Goal: Answer question/provide support

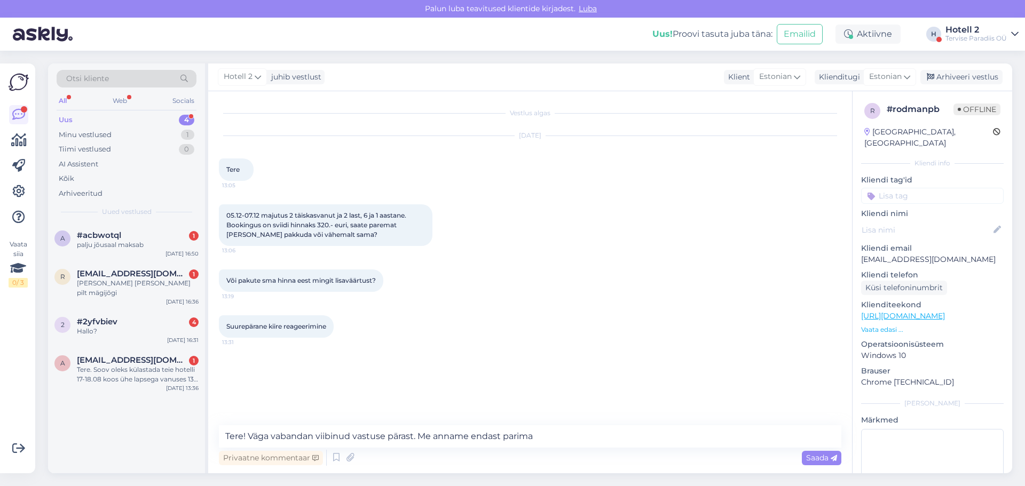
type textarea "Tere! Väga vabandan viibinud vastuse pärast. Me anname endast parima."
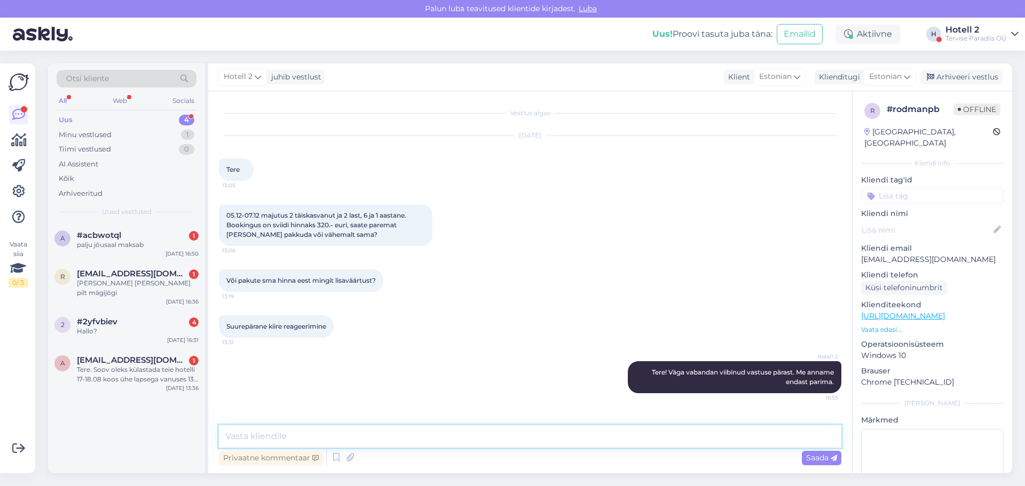
paste textarea "M"
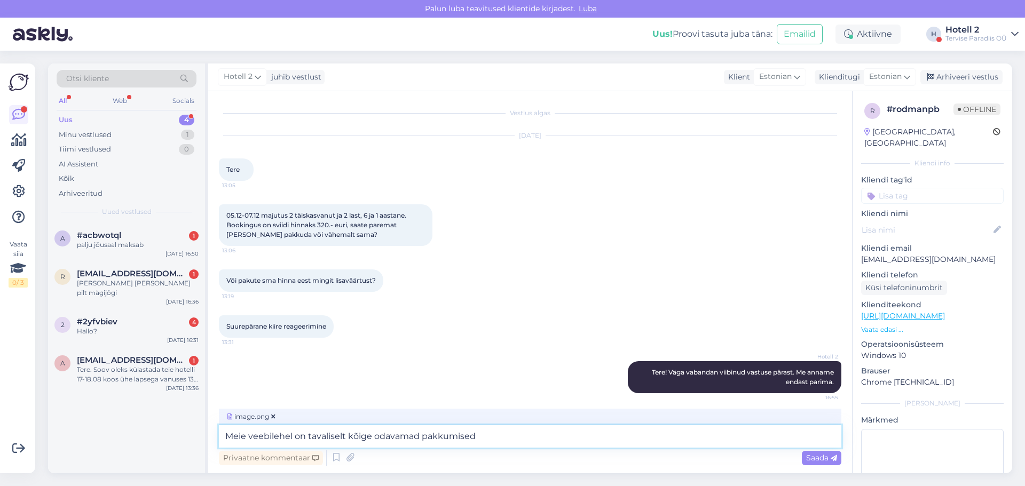
type textarea "Meie veebilehel on tavaliselt kõige odavamad pakkumised."
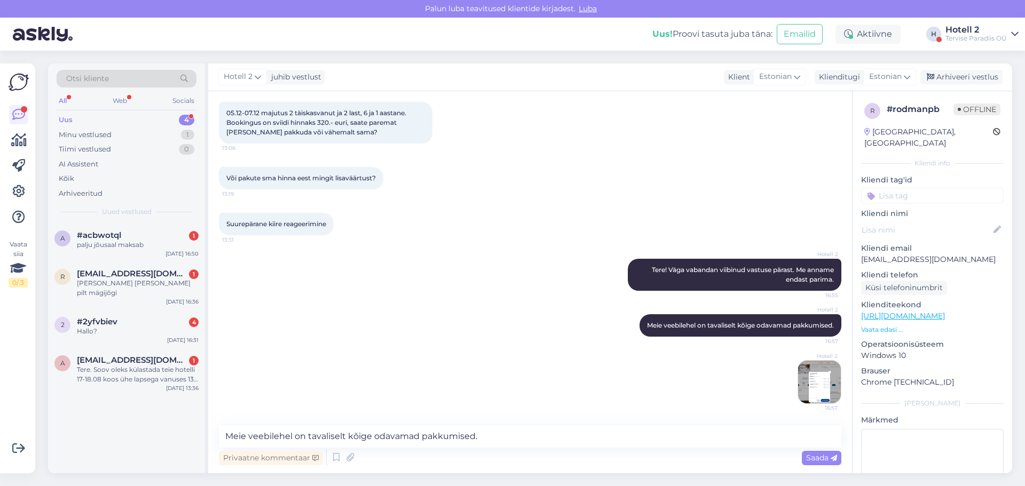
click at [801, 390] on img at bounding box center [819, 382] width 43 height 43
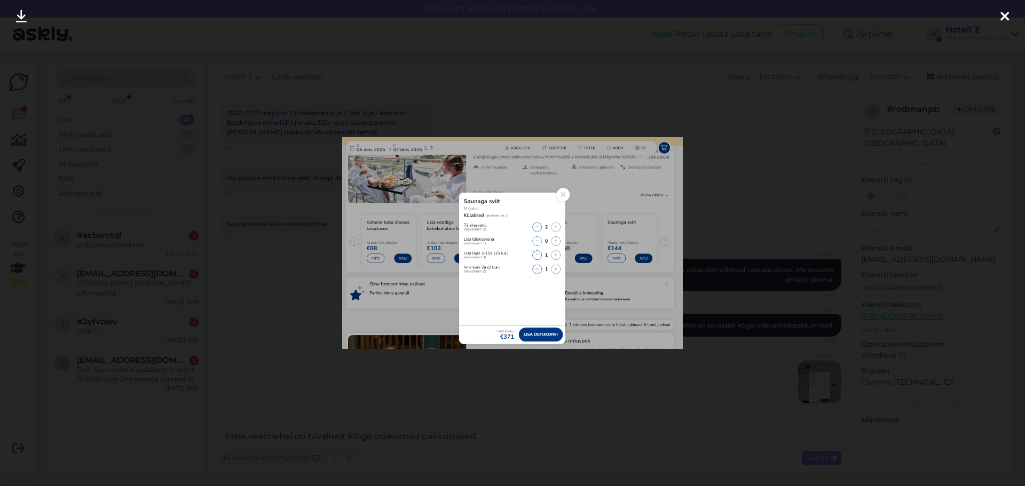
click at [1002, 12] on icon at bounding box center [1005, 17] width 9 height 14
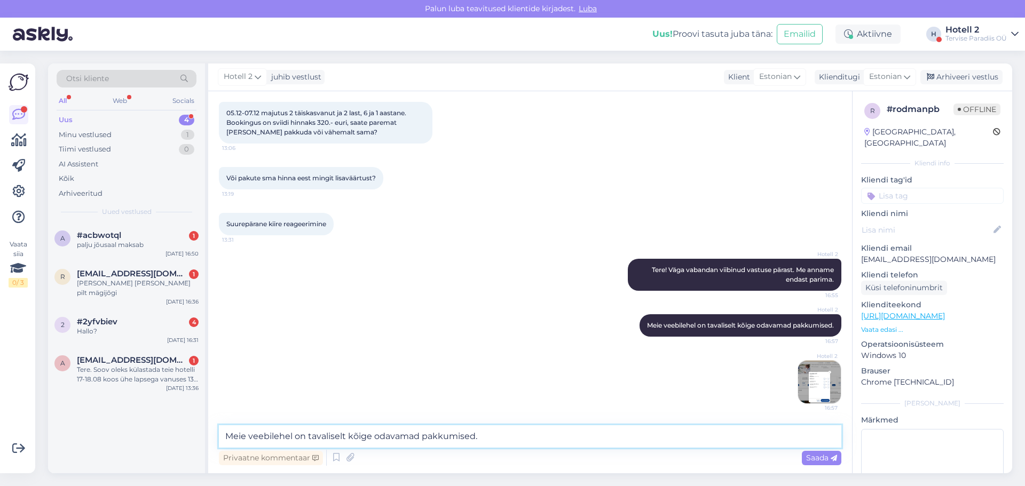
click at [293, 439] on textarea "Meie veebilehel on tavaliselt kõige odavamad pakkumised." at bounding box center [530, 437] width 623 height 22
click at [812, 384] on img at bounding box center [819, 382] width 43 height 43
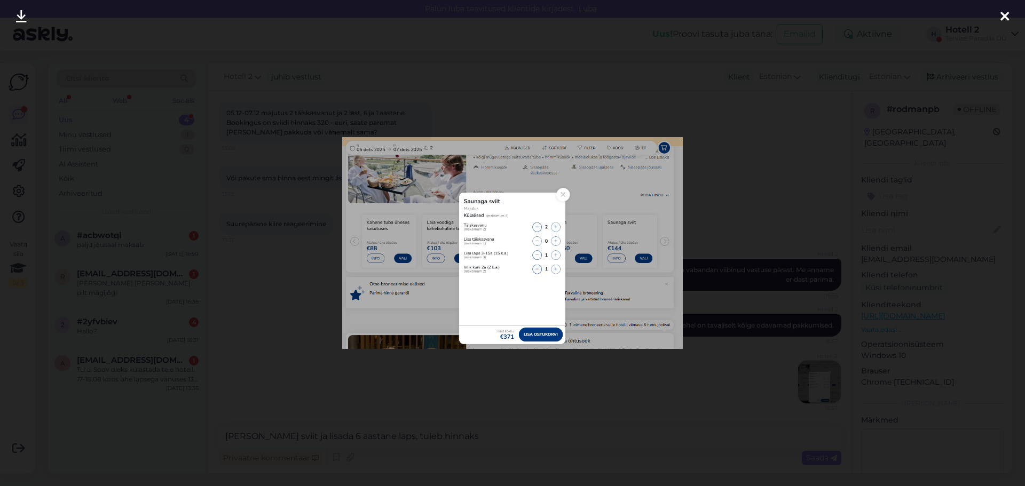
click at [1001, 16] on icon at bounding box center [1005, 17] width 9 height 14
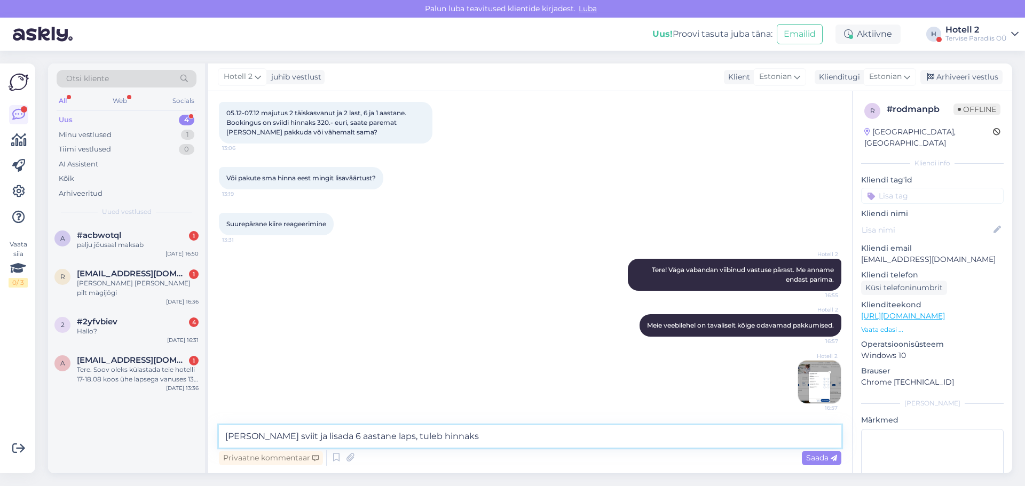
click at [474, 441] on textarea "[PERSON_NAME] sviit ja lisada 6 aastane laps, tuleb hinnaks" at bounding box center [530, 437] width 623 height 22
type textarea "[PERSON_NAME] sviit ja lisada 6 aastane laps, tuleb hinnaks 371€. Beebi (0-2a) …"
click at [816, 456] on span "Saada" at bounding box center [821, 458] width 31 height 10
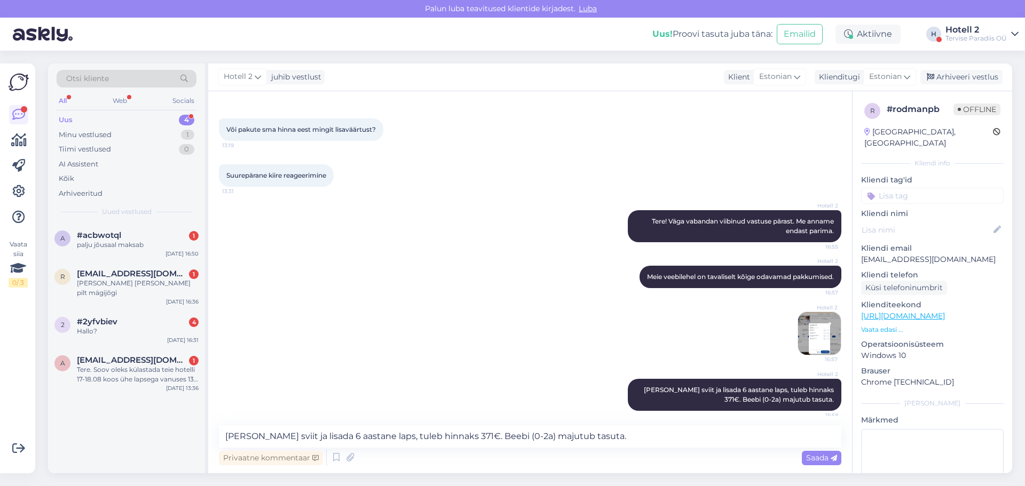
scroll to position [158, 0]
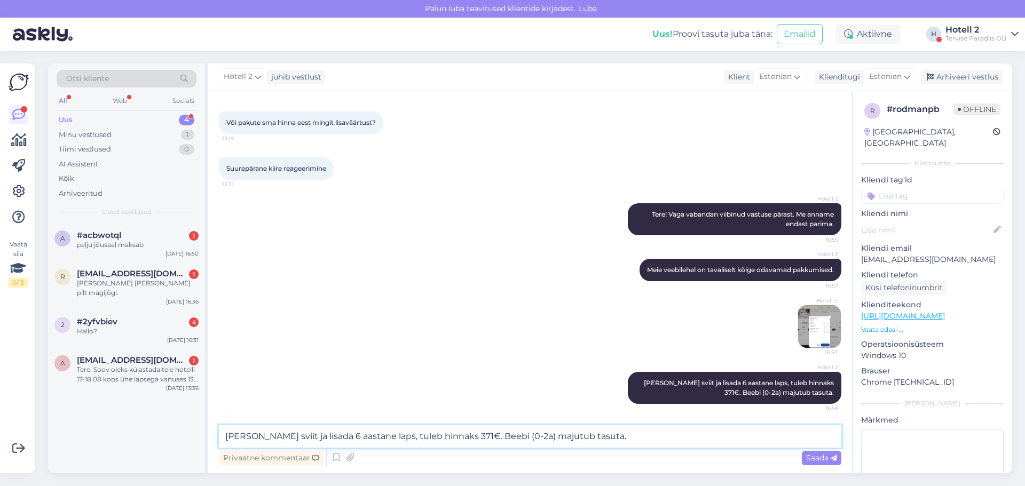
click at [346, 440] on textarea "[PERSON_NAME] sviit ja lisada 6 aastane laps, tuleb hinnaks 371€. Beebi (0-2a) …" at bounding box center [530, 437] width 623 height 22
type textarea "M"
type textarea "Ü"
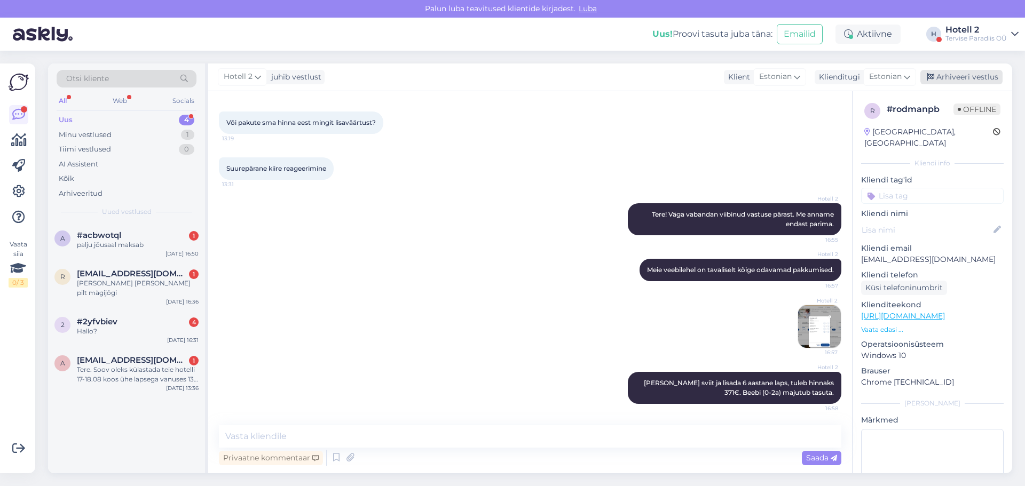
click at [942, 78] on div "Arhiveeri vestlus" at bounding box center [961, 77] width 82 height 14
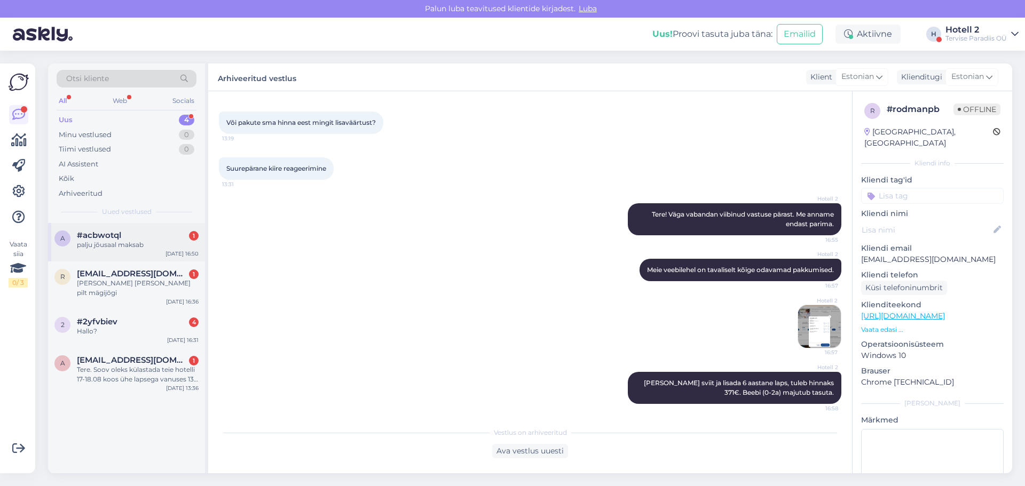
click at [129, 237] on div "#acbwotql 1" at bounding box center [138, 236] width 122 height 10
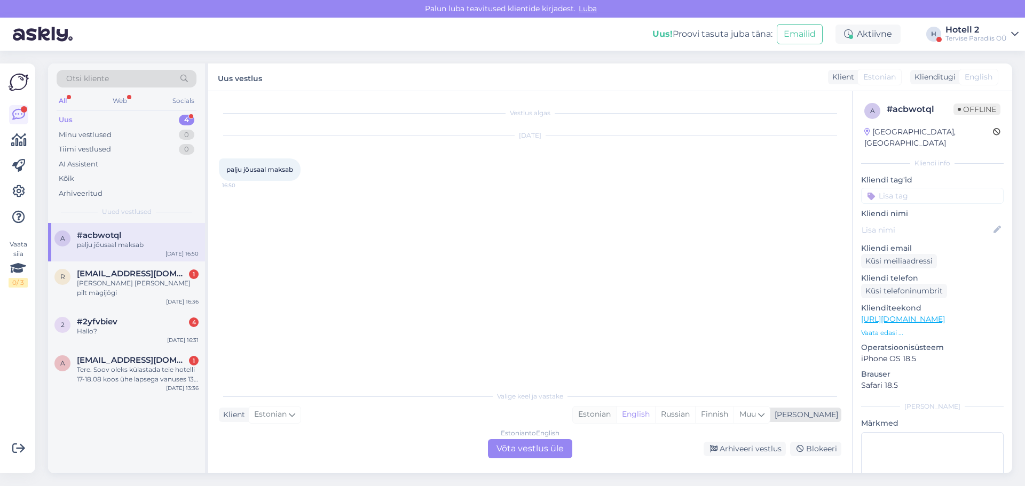
click at [616, 415] on div "Estonian" at bounding box center [594, 415] width 43 height 16
click at [539, 447] on div "Estonian to Estonian Võta vestlus üle" at bounding box center [530, 448] width 84 height 19
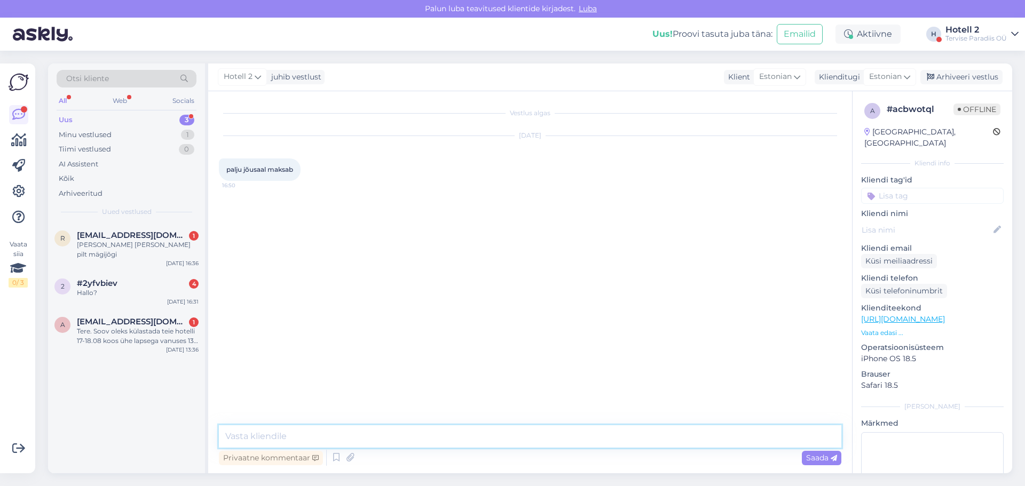
click at [300, 433] on textarea at bounding box center [530, 437] width 623 height 22
type textarea "P"
type textarea "Tere! Palun kirjutage [EMAIL_ADDRESS][DOMAIN_NAME]"
type textarea "N"
click at [271, 432] on textarea at bounding box center [530, 437] width 623 height 22
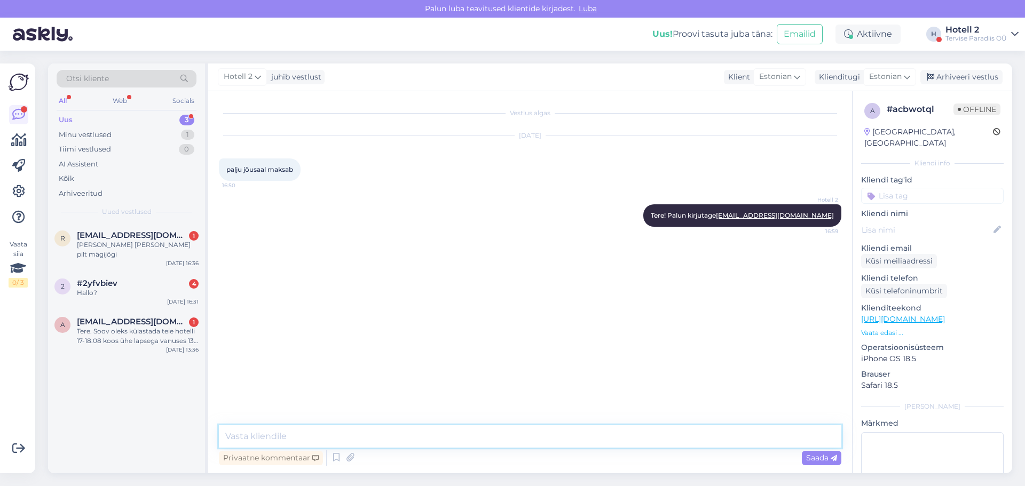
paste textarea "[URL][DOMAIN_NAME]"
type textarea "[URL][DOMAIN_NAME]"
type textarea "Hinnakiri on siin"
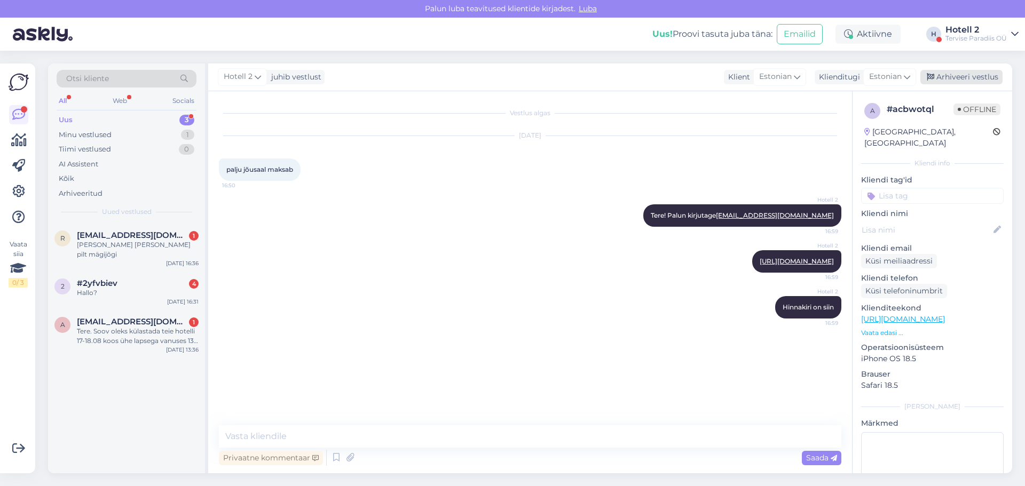
click at [948, 75] on div "Arhiveeri vestlus" at bounding box center [961, 77] width 82 height 14
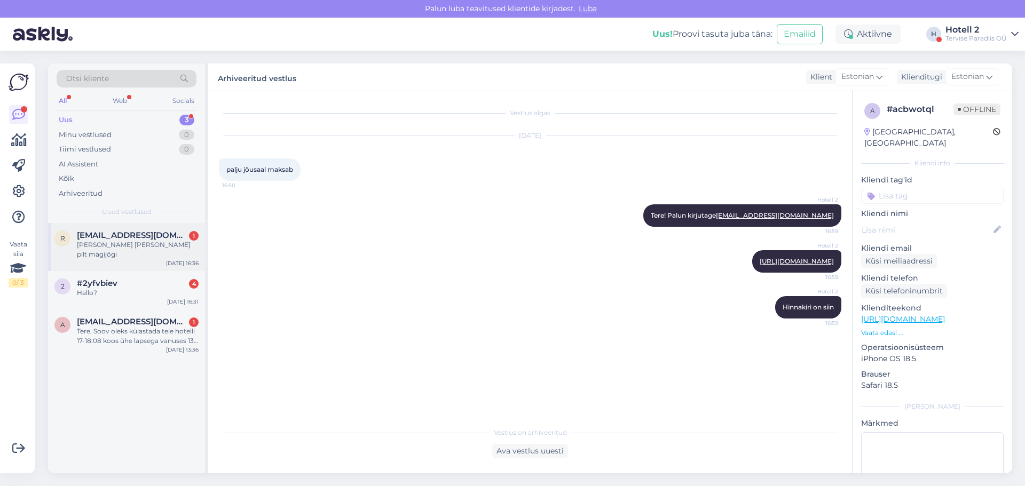
click at [143, 239] on span "[EMAIL_ADDRESS][DOMAIN_NAME]" at bounding box center [132, 236] width 111 height 10
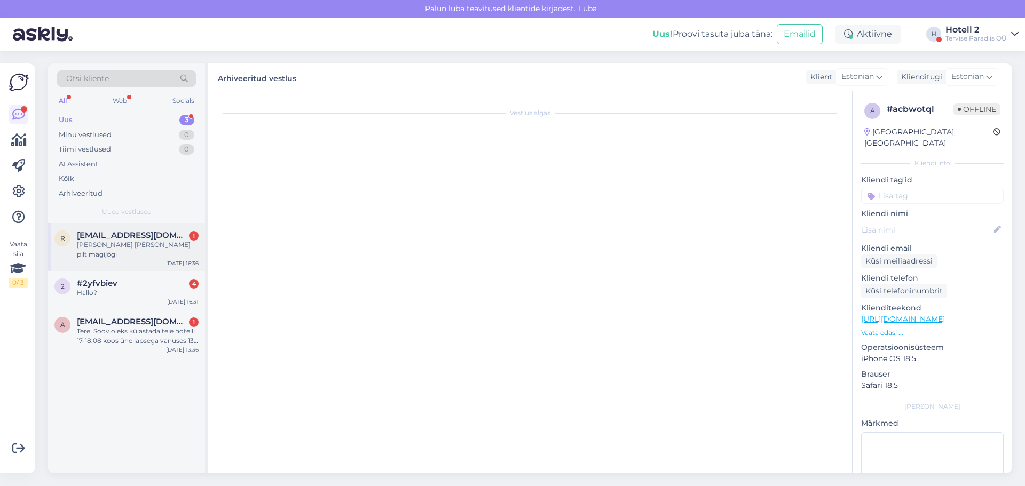
scroll to position [116, 0]
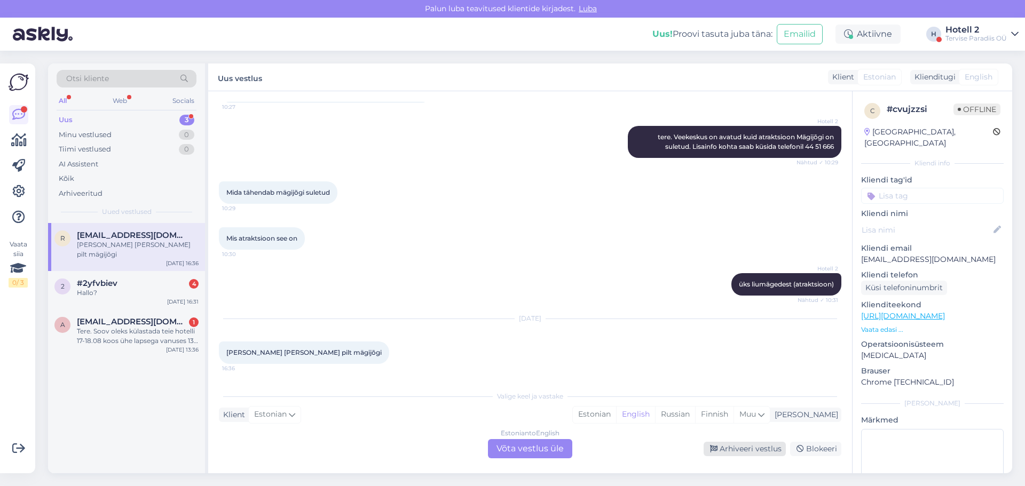
click at [738, 450] on div "Arhiveeri vestlus" at bounding box center [745, 449] width 82 height 14
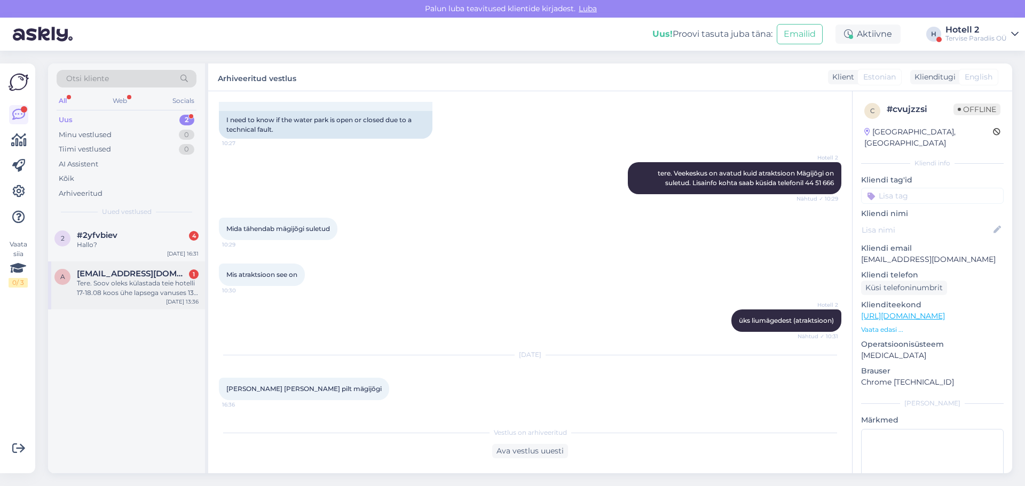
click at [147, 293] on div "Tere. Soov oleks külastada teie hotelli 17-18.08 koos ühe lapsega vanuses 13 a.…" at bounding box center [138, 288] width 122 height 19
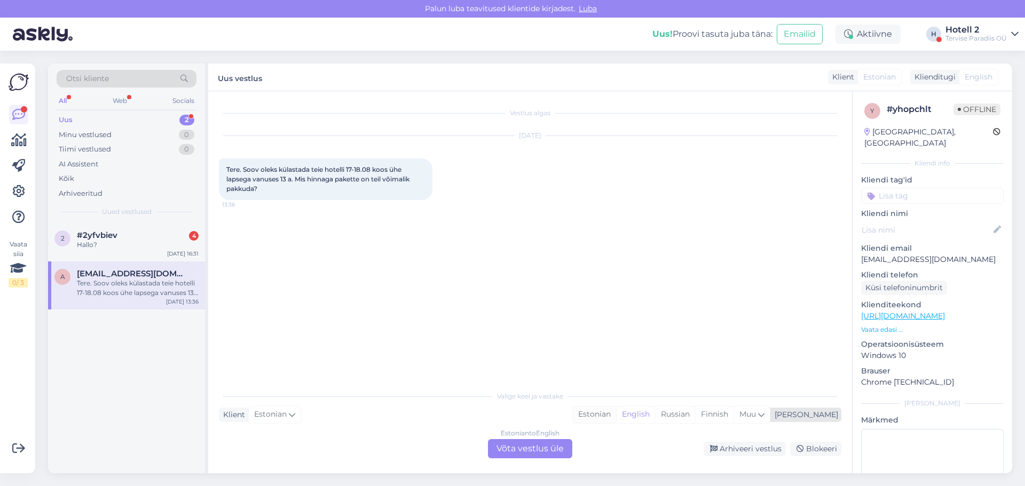
click at [616, 416] on div "Estonian" at bounding box center [594, 415] width 43 height 16
click at [521, 445] on div "Estonian to Estonian Võta vestlus üle" at bounding box center [530, 448] width 84 height 19
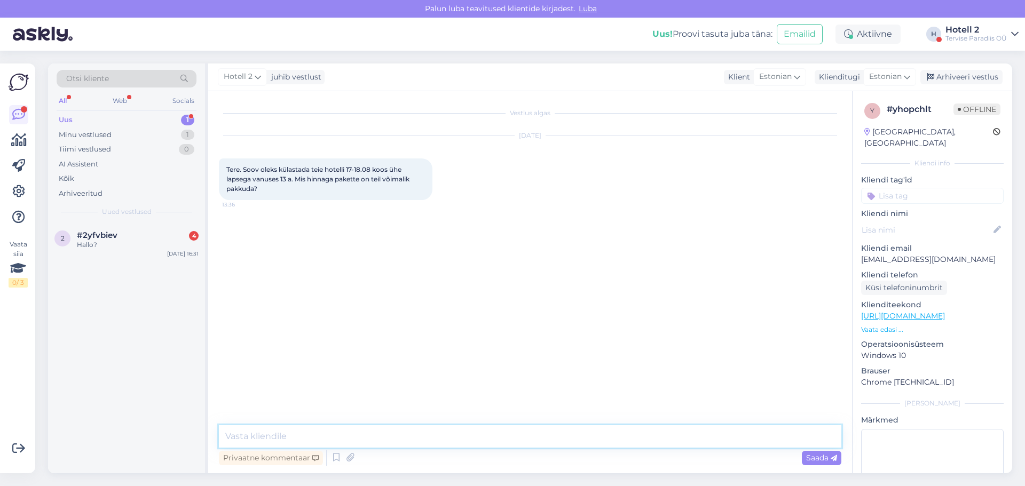
click at [270, 434] on textarea at bounding box center [530, 437] width 623 height 22
type textarea "Tere! Kas tuleb 1 täiskasvanu ja 1 laps?"
paste textarea "[URL][DOMAIN_NAME]"
type textarea "[URL][DOMAIN_NAME]"
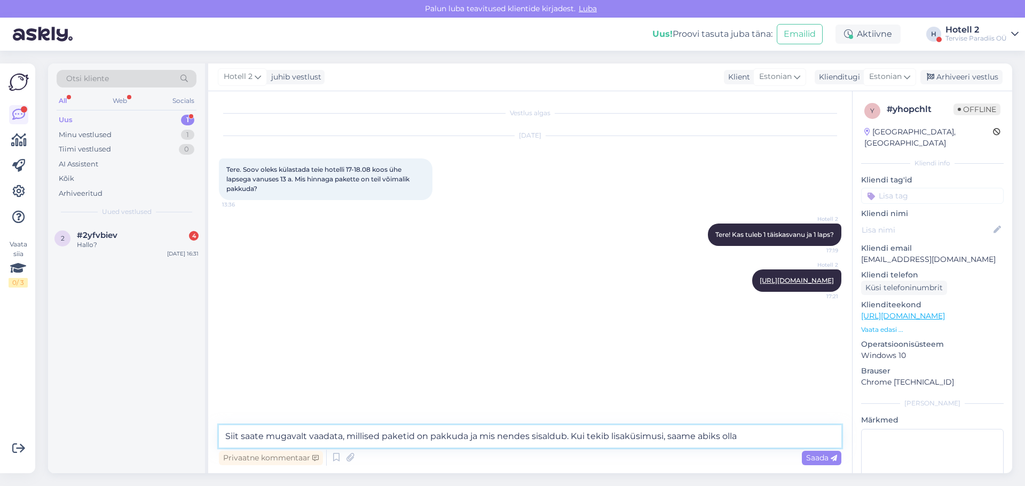
type textarea "Siit saate mugavalt vaadata, millised paketid on pakkuda ja mis nendes sisaldub…"
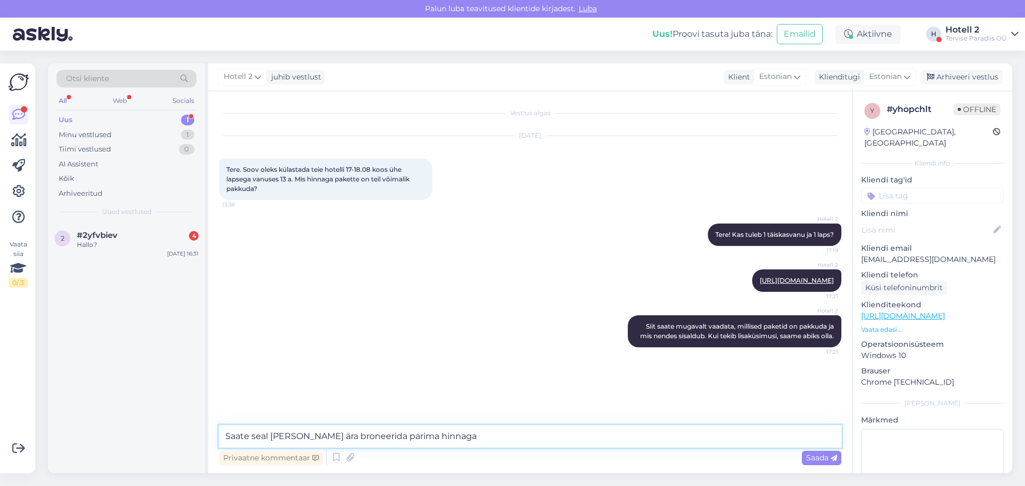
type textarea "Saate seal [PERSON_NAME] ära broneerida parima hinnaga."
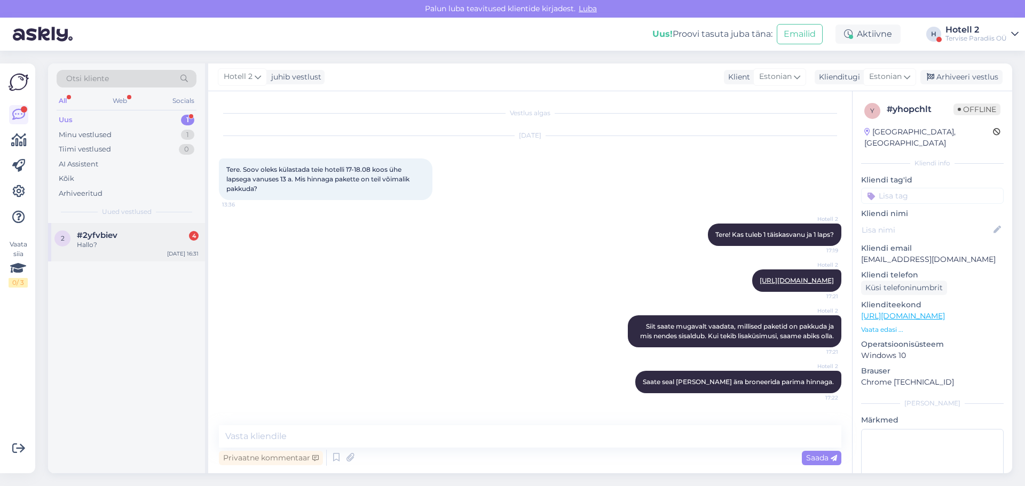
click at [148, 247] on div "Hallo?" at bounding box center [138, 245] width 122 height 10
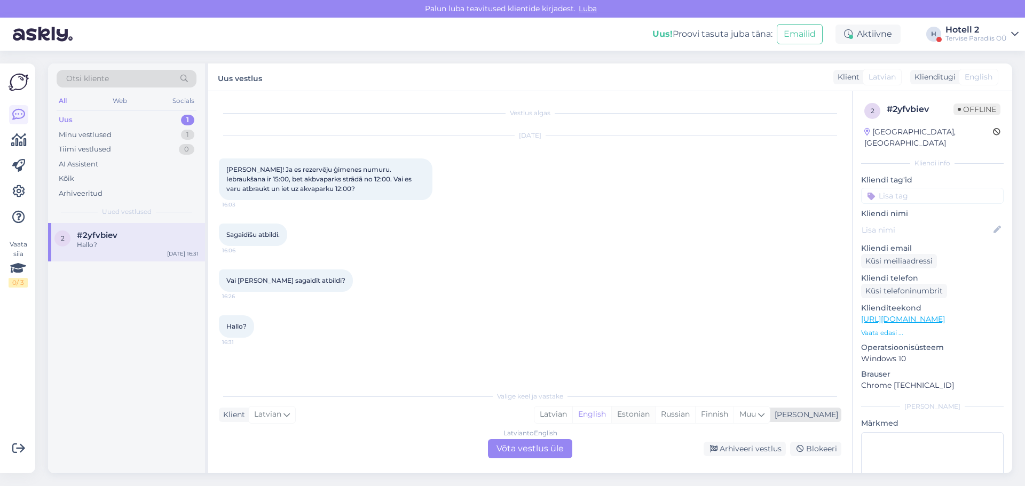
click at [655, 418] on div "Estonian" at bounding box center [633, 415] width 44 height 16
click at [546, 455] on div "Latvian to Estonian Võta vestlus üle" at bounding box center [530, 448] width 84 height 19
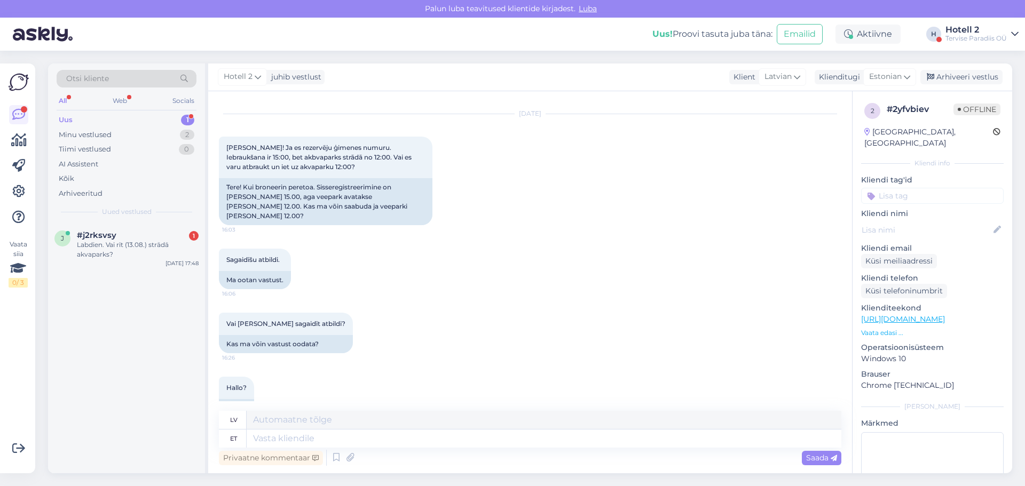
scroll to position [40, 0]
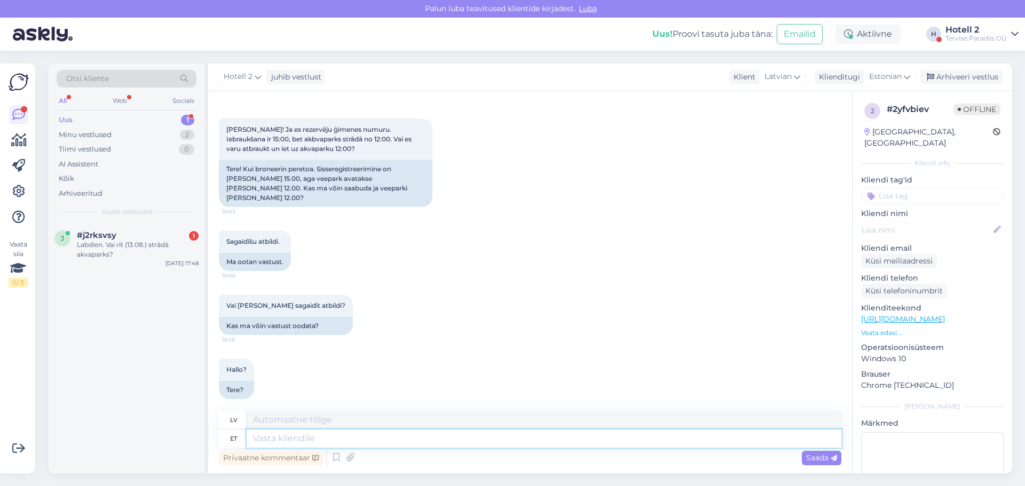
click at [268, 440] on textarea at bounding box center [544, 439] width 595 height 18
type textarea "Tere"
type textarea "Sveiki"
type textarea "Tere!"
type textarea "Sveiki!"
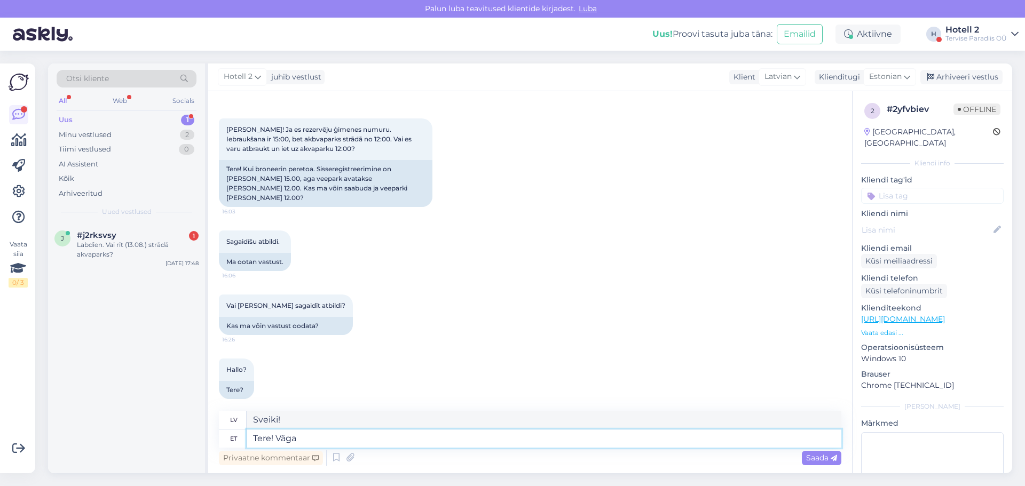
type textarea "Tere! Väga"
type textarea "Sveiki! Ļoti"
type textarea "Tere! Väga vabandan"
type textarea "Sveiki! Man ļoti žēl."
type textarea "Tere! Väga vabandan viibinud"
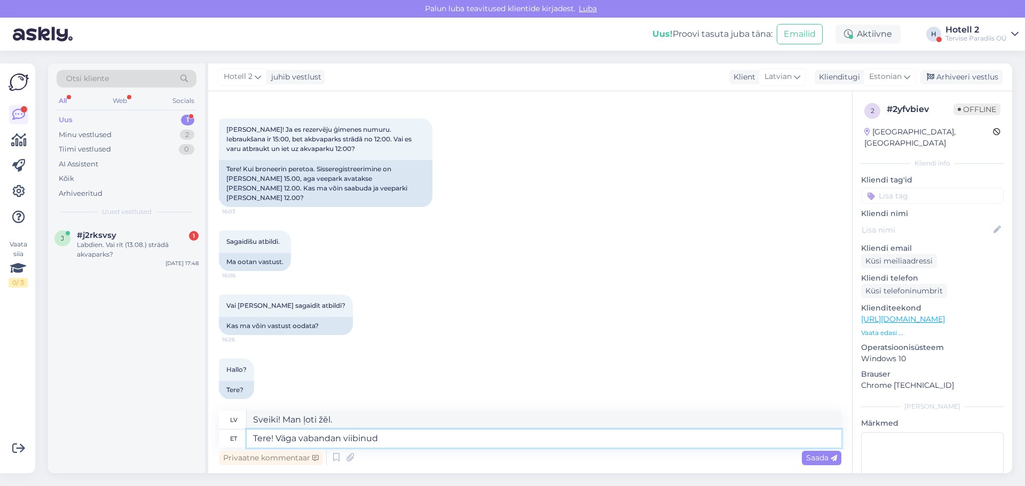
type textarea "Sveiki! Atvainojos par kavēšanos."
type textarea "Tere! Väga vabandan viibinud vastuse"
type textarea "Sveiki! Atvainojos par novēloto atbildi."
type textarea "Tere! Väga vabandan viibinud vastuse pärast."
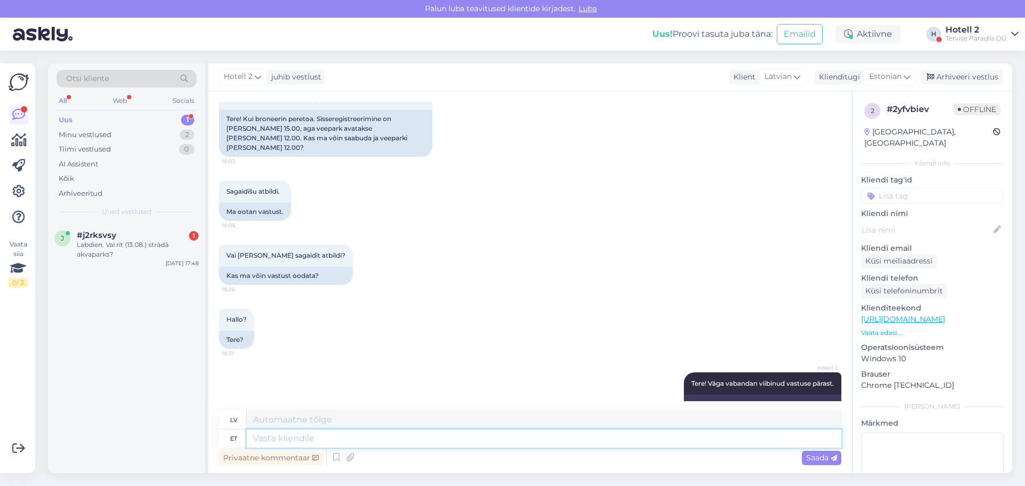
scroll to position [104, 0]
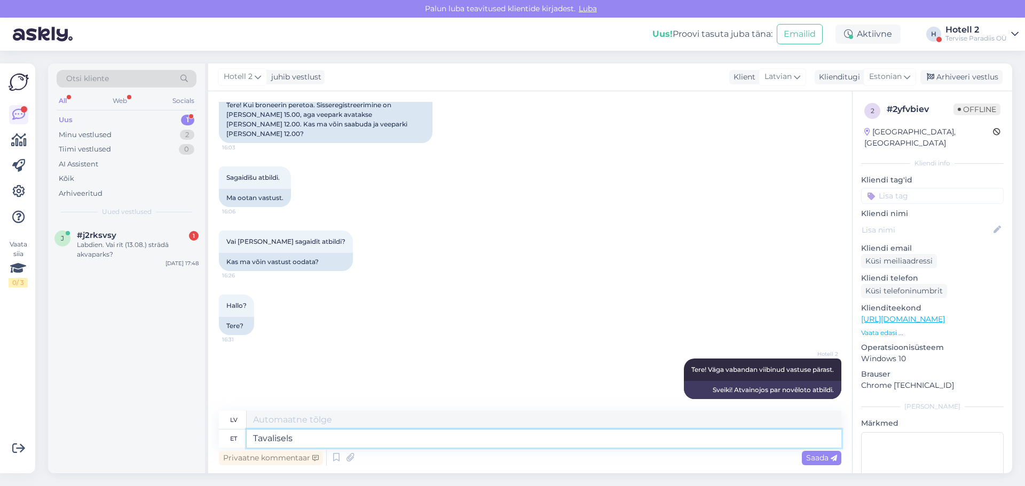
type textarea "Tavalisels"
type textarea "Parasti"
type textarea "Tavalise"
type textarea "Normāls"
type textarea "Tavaliselt s"
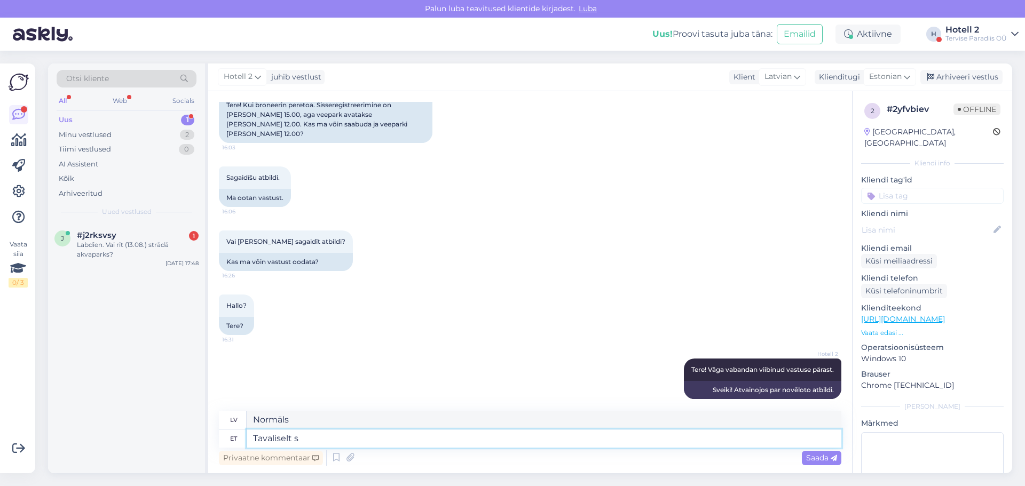
type textarea "Parasti"
type textarea "Tavaliselt saab ve"
type textarea "Parasti jūs varat"
type textarea "Tavaliselt saab veeparki a"
type textarea "Parasti jūs varat nokļūt akvaparkā"
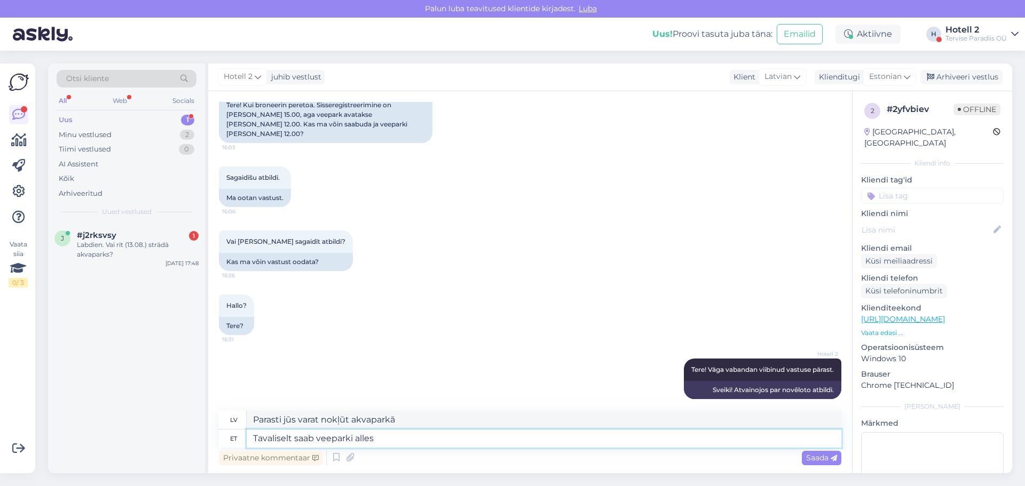
type textarea "Tavaliselt saab veeparki alles"
type textarea "Parasti jūs varat nokļūt tikai akvaparkā."
type textarea "Tavaliselt saab veeparki alles siis k"
type textarea "Parasti akvaparkā var nokļūt tikai tad, kad"
type textarea "Tavaliselt saab veeparki alles siis [PERSON_NAME] sisse r"
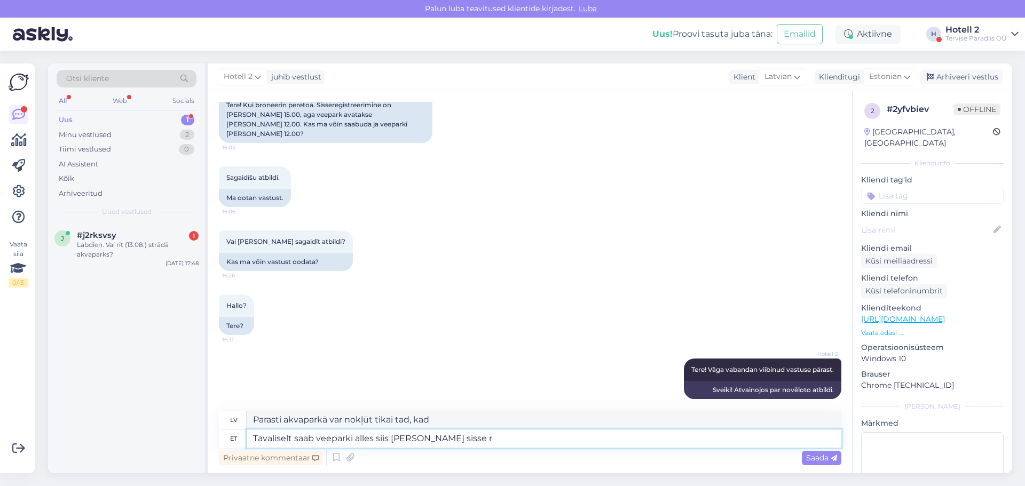
type textarea "Parasti akvaparkā var iekļūt tikai tad, kad jau esi iekšā."
type textarea "Tavaliselt saab veeparki alles siis [PERSON_NAME] sisse regis"
type textarea "Parasti akvaparkā var iekļūt tikai tad, kad esat"
type textarea "Tavaliselt saab veeparki alles siis [PERSON_NAME] sisse registreerinud."
type textarea "Parasti akvaparkā var iekļūt tikai pēc reģistrēšanās."
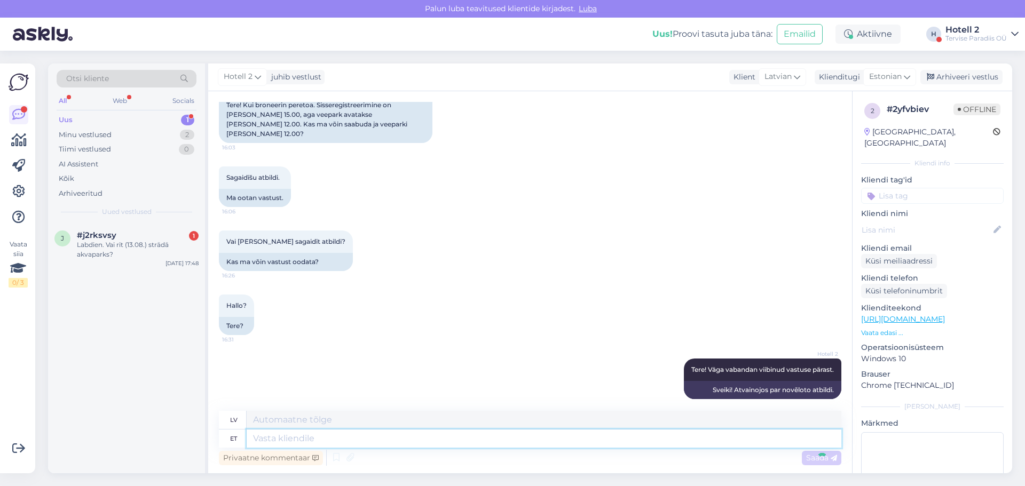
scroll to position [178, 0]
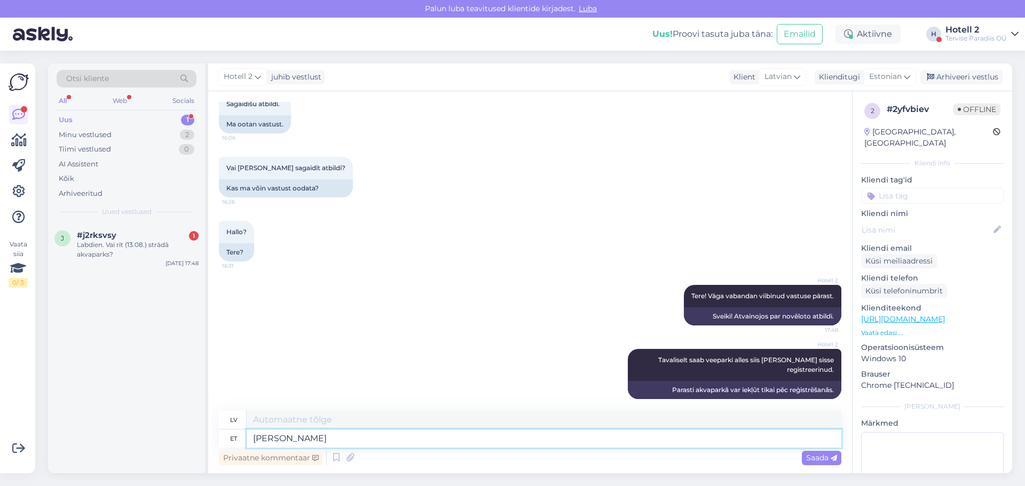
type textarea "[PERSON_NAME]"
type textarea "Kui soovite,"
type textarea "Ja vēlaties,"
type textarea "Kui soovite, siis"
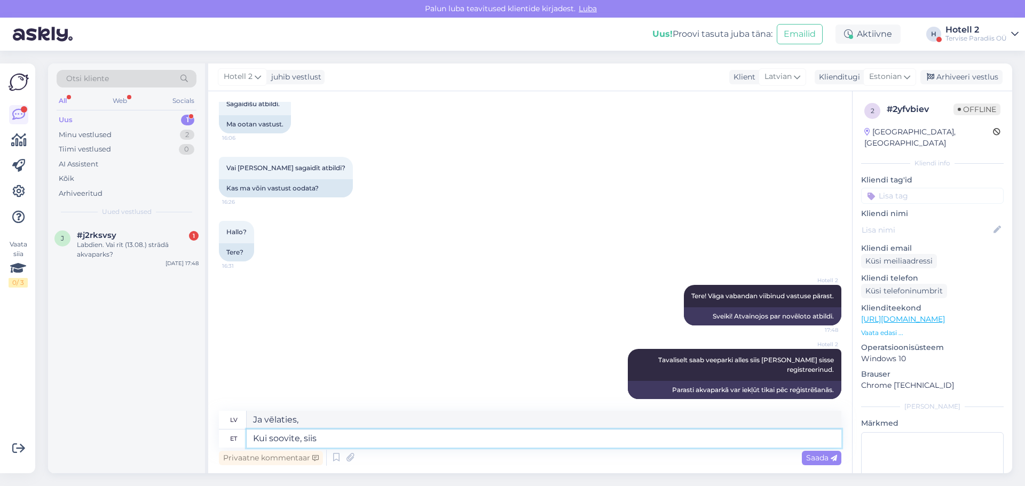
type textarea "Ja vēlaties, tad"
type textarea "Kui soovite, siis võite h"
type textarea "Ja vēlies, vari."
type textarea "Kui soovite, siis võite helistada"
type textarea "Ja vēlaties, varat piezvanīt."
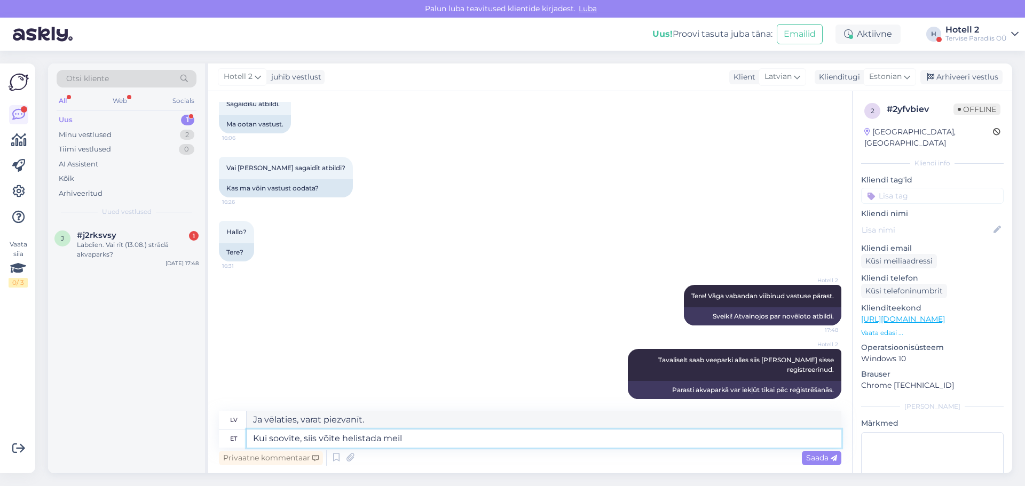
type textarea "Kui soovite, siis võite helistada meile"
type textarea "Ja vēlaties, varat mums piezvanīt."
type textarea "Kui soovite, siis võite helistada meile saabumispäeva"
type textarea "Ja vēlaties, varat mums piezvanīt ierašanās dienā."
type textarea "Kui soovite, siis võite helistada meile saabumispäeva hommikul j"
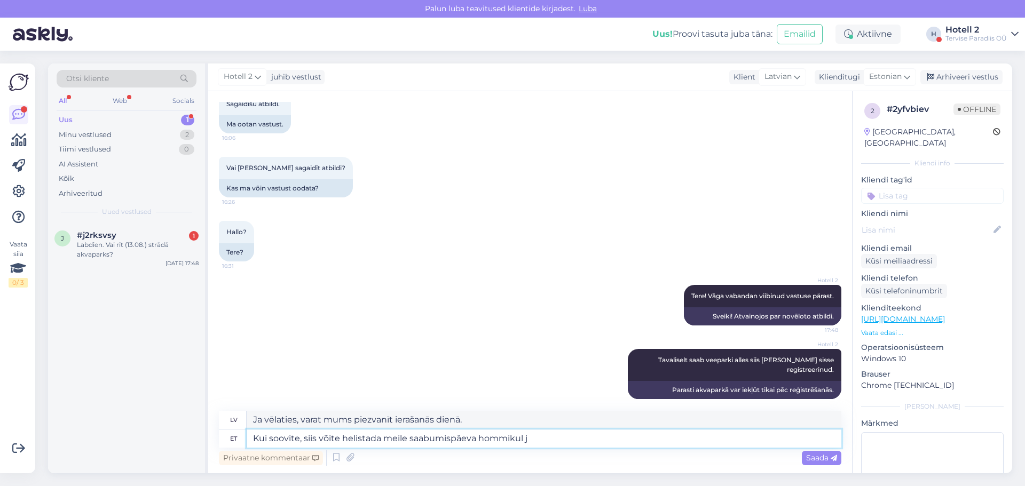
type textarea "Ja vēlaties, varat mums piezvanīt ierašanās [PERSON_NAME]."
type textarea "Kui soovite, siis võite helistada meile saabumispäeva hommikul ja k"
type textarea "Ja vēlaties, varat mums piezvanīt ierašanās [PERSON_NAME] un"
type textarea "Kui soovite, siis võite helistada meile saabumispäeva hommikul ja küsida u"
type textarea "Ja vēlaties, varat mums piezvanīt ierašanās [PERSON_NAME] un pajautāt"
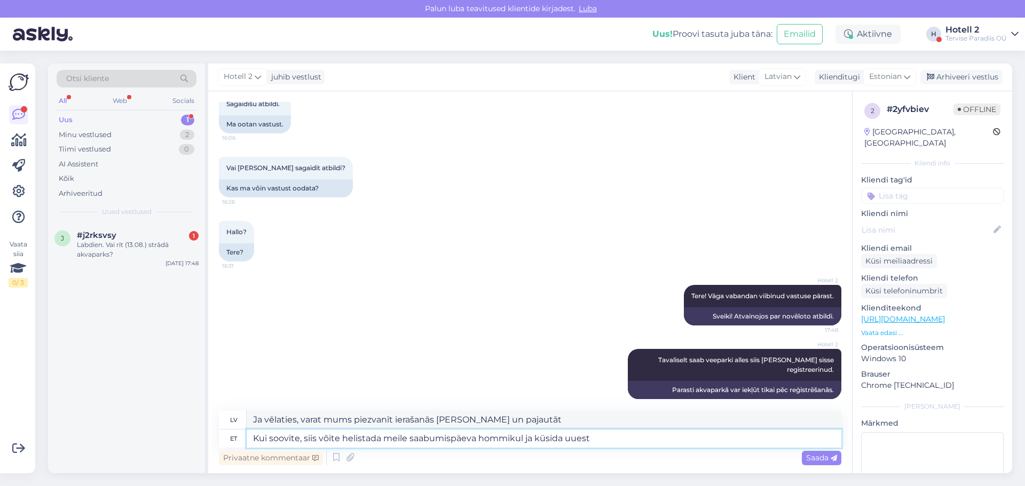
type textarea "Kui soovite, siis võite helistada meile saabumispäeva hommikul ja küsida uuesti"
type textarea "Ja vēlaties, varat mums piezvanīt ierašanās [PERSON_NAME] un pajautāt vēlreiz."
type textarea "Kui soovite, siis võite helistada meile saabumispäeva hommikul ja küsida uuesti."
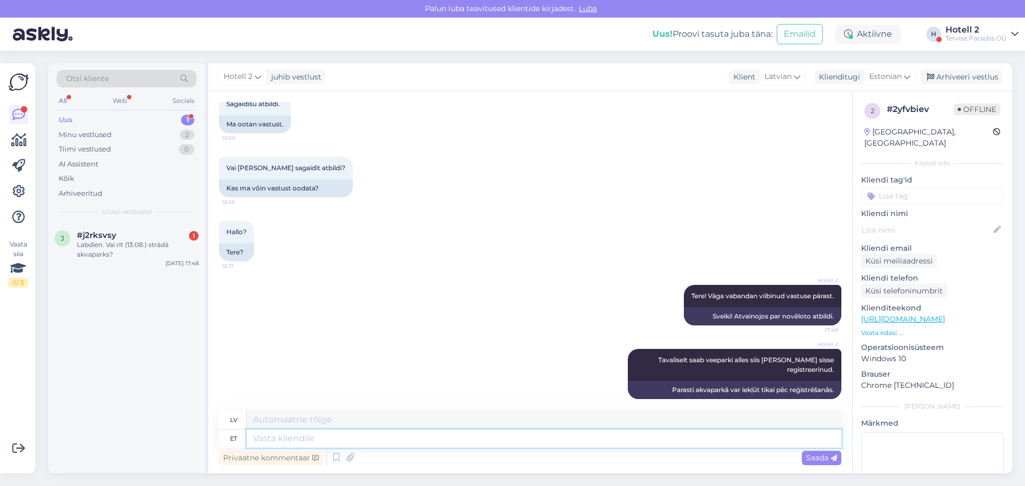
scroll to position [261, 0]
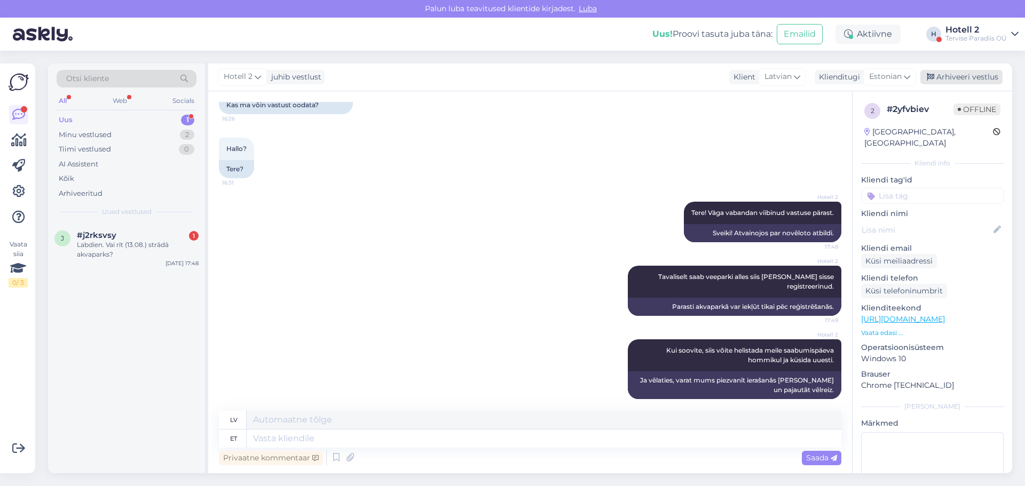
click at [946, 81] on div "Arhiveeri vestlus" at bounding box center [961, 77] width 82 height 14
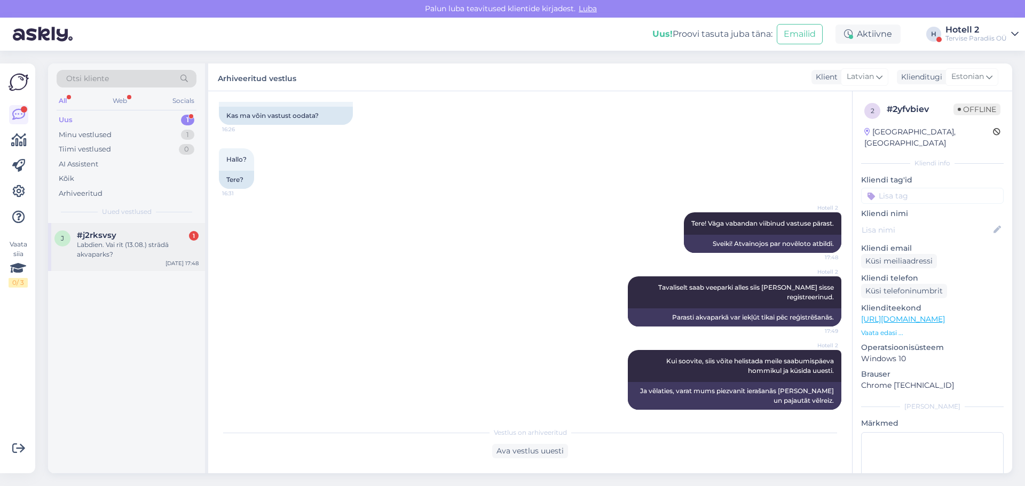
drag, startPoint x: 153, startPoint y: 246, endPoint x: 187, endPoint y: 271, distance: 42.4
click at [153, 246] on div "Labdien. Vai rīt (13.08.) strādā akvaparks?" at bounding box center [138, 249] width 122 height 19
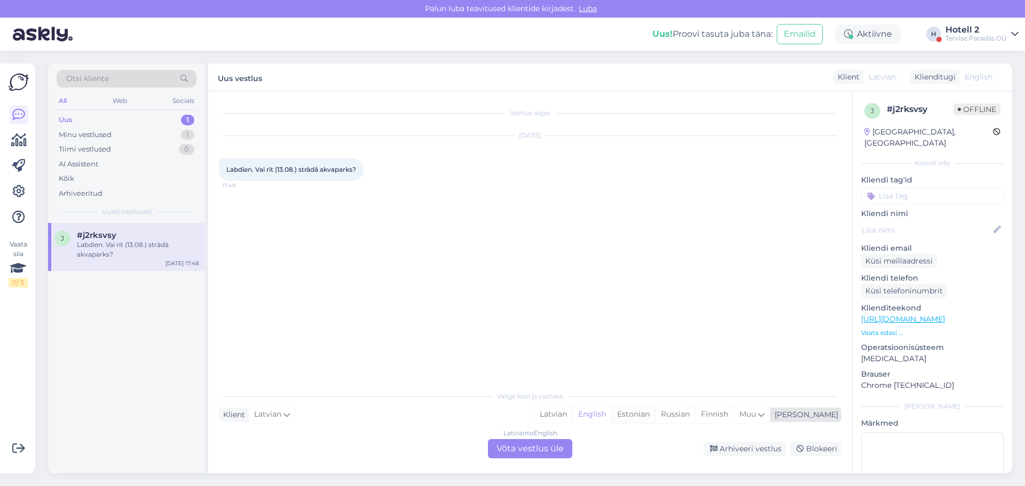
click at [655, 416] on div "Estonian" at bounding box center [633, 415] width 44 height 16
click at [539, 448] on div "Latvian to Estonian Võta vestlus üle" at bounding box center [530, 448] width 84 height 19
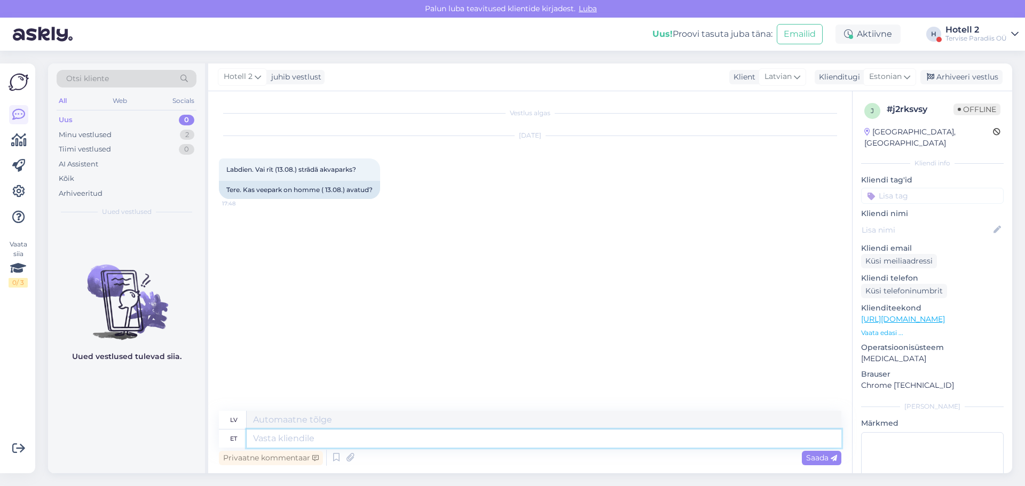
click at [292, 447] on textarea at bounding box center [544, 439] width 595 height 18
type textarea "*"
type textarea "Tere!"
type textarea "Sveiki!"
type textarea "Tere! Jah, k"
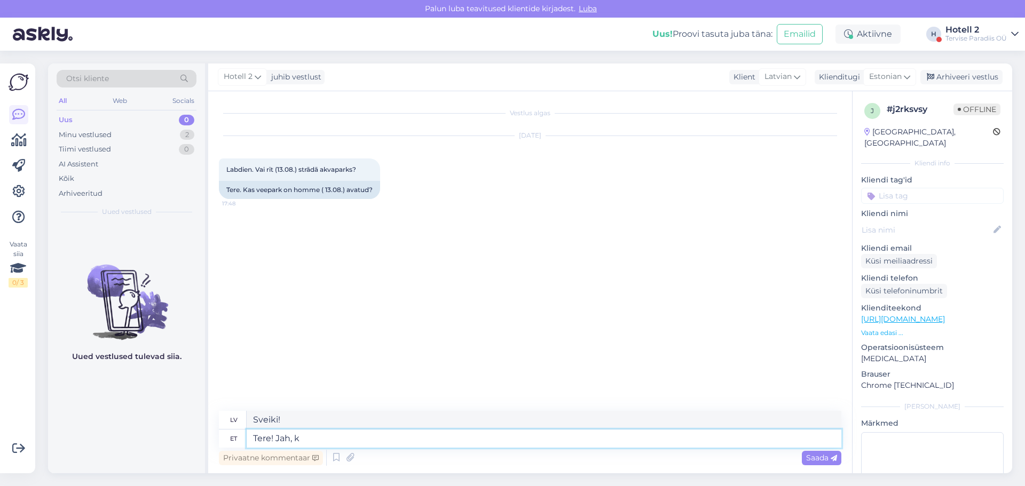
type textarea "Sveiki! Jā,"
type textarea "Tere! Jah, [PERSON_NAME]"
type textarea "Sveiki! [PERSON_NAME], plkst."
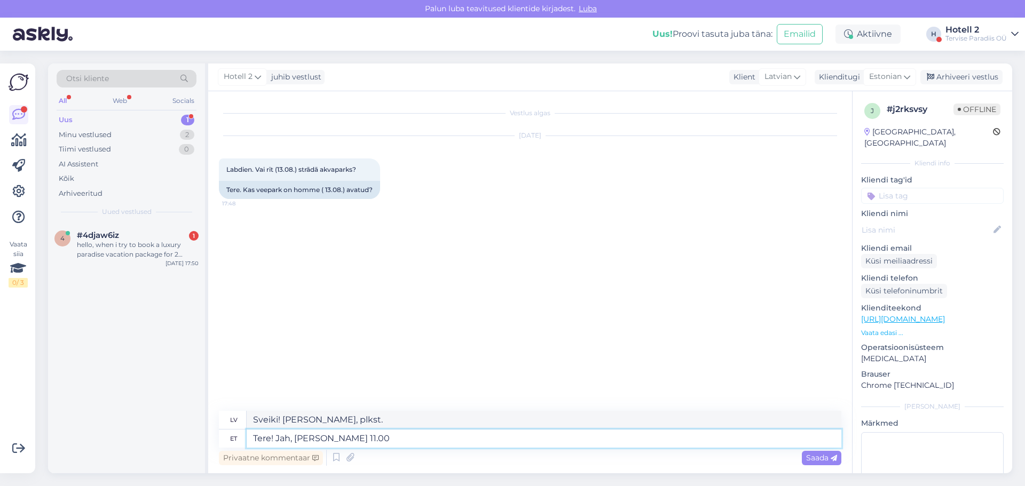
type textarea "Tere! Jah, [PERSON_NAME] 11.00-"
type textarea "Sveiki! [PERSON_NAME], no 11.00-"
type textarea "Tere! Jah, [PERSON_NAME] 11.00-21:"
type textarea "Sveiki! [PERSON_NAME], no 11.00-21:"
type textarea "Tere! Jah, [PERSON_NAME] 11.00-21.40"
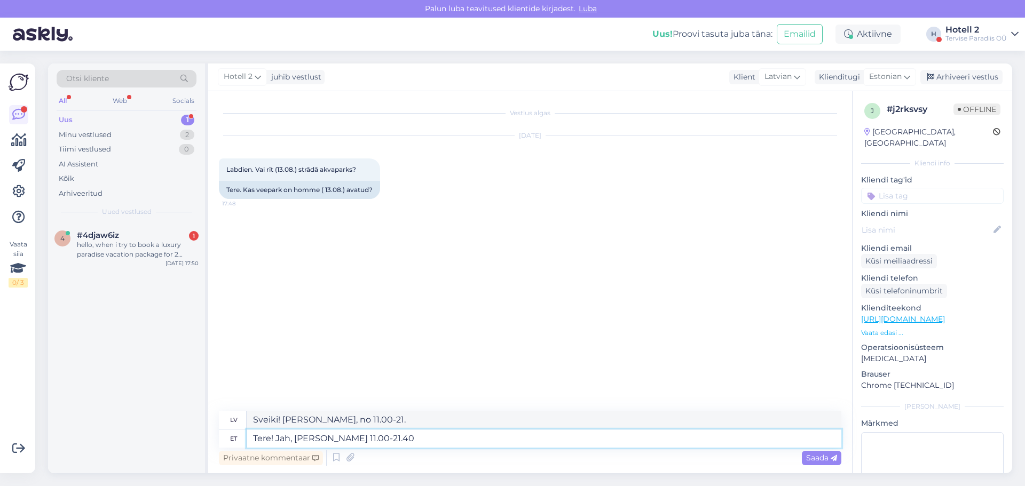
type textarea "Sveiki! [PERSON_NAME], no 11.00-21.40"
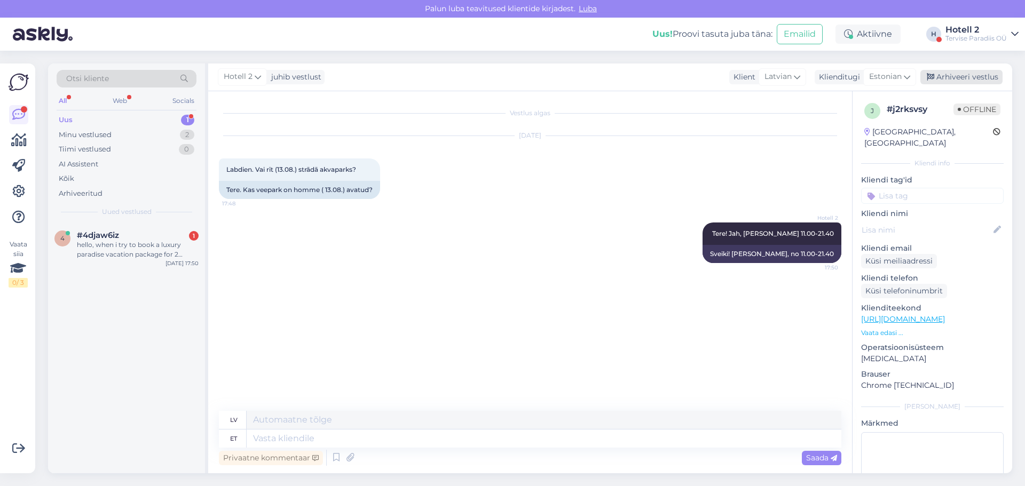
click at [950, 76] on div "Arhiveeri vestlus" at bounding box center [961, 77] width 82 height 14
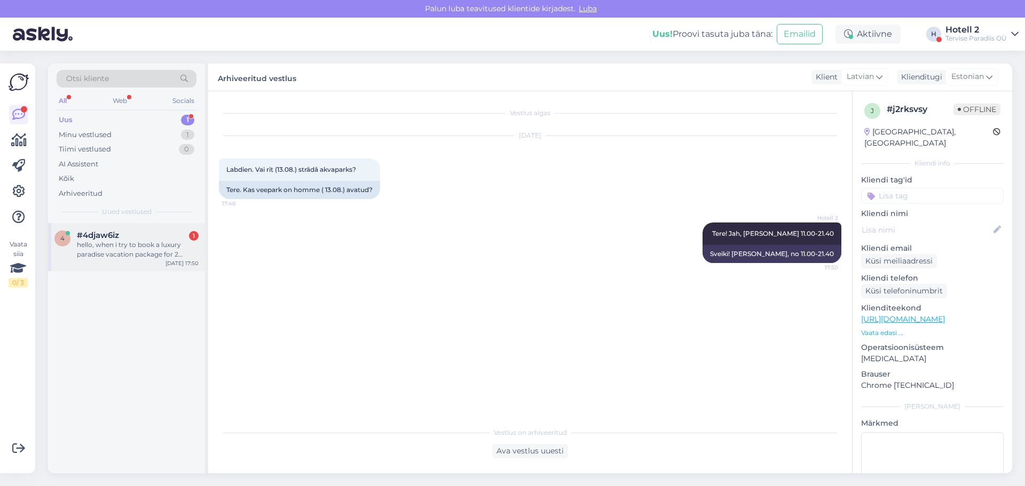
click at [125, 249] on div "hello, when i try to book a luxury paradise vacation package for 2 nights in ro…" at bounding box center [138, 249] width 122 height 19
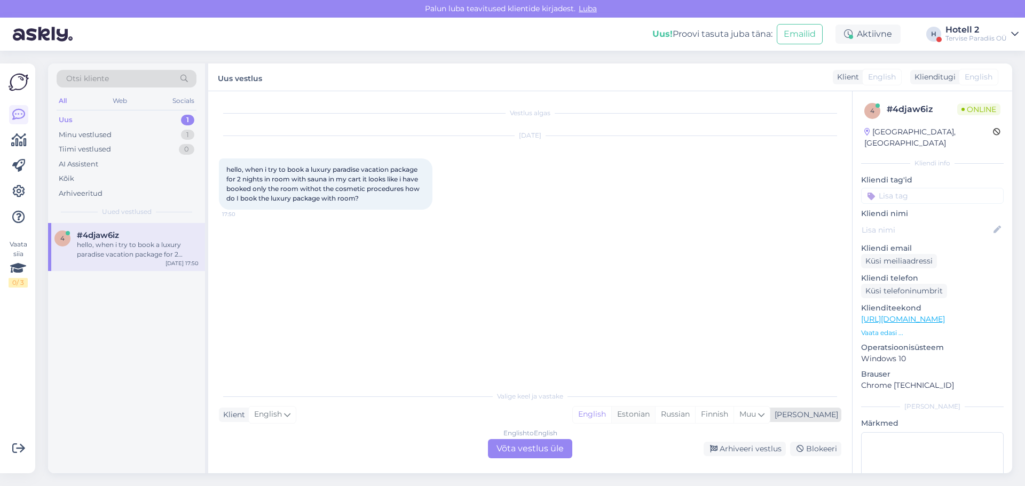
click at [655, 415] on div "Estonian" at bounding box center [633, 415] width 44 height 16
click at [514, 450] on div "English to Estonian Võta vestlus üle" at bounding box center [530, 448] width 84 height 19
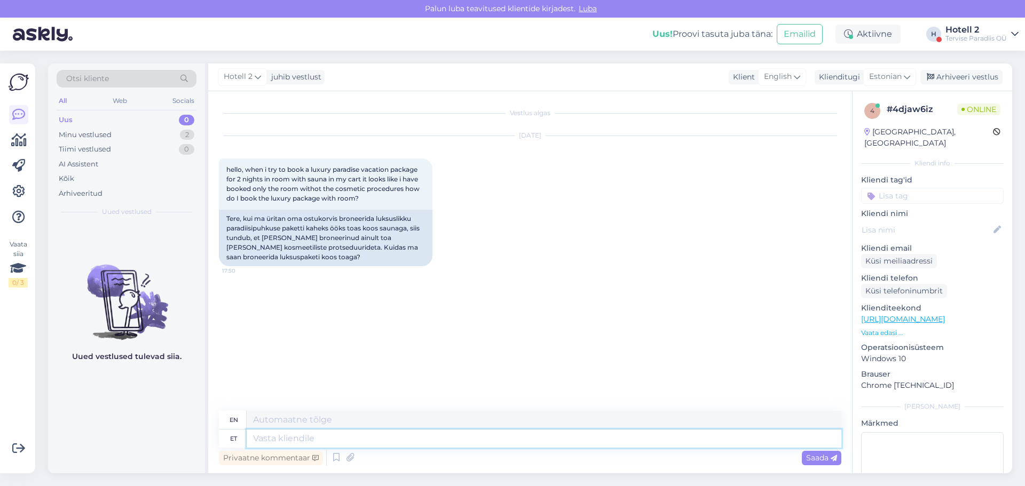
click at [272, 436] on textarea at bounding box center [544, 439] width 595 height 18
type textarea "Tere!"
type textarea "Hello!"
type textarea "Tere! [GEOGRAPHIC_DATA]"
type textarea "Hello! Please"
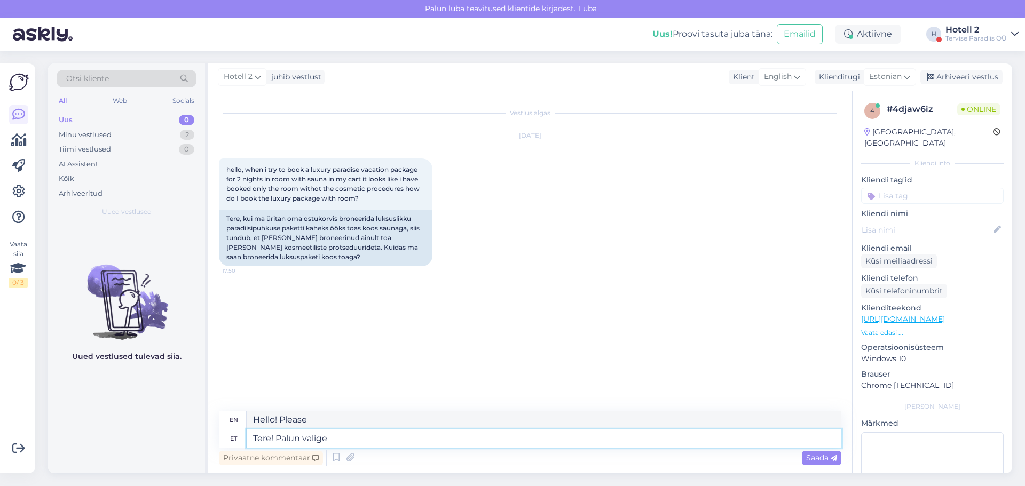
type textarea "Tere! Palun valige"
type textarea "Hello! Please select"
type textarea "Tere! Palun valige pakett j"
type textarea "Hello! Please select a package"
type textarea "Tere! Palun valige [PERSON_NAME]"
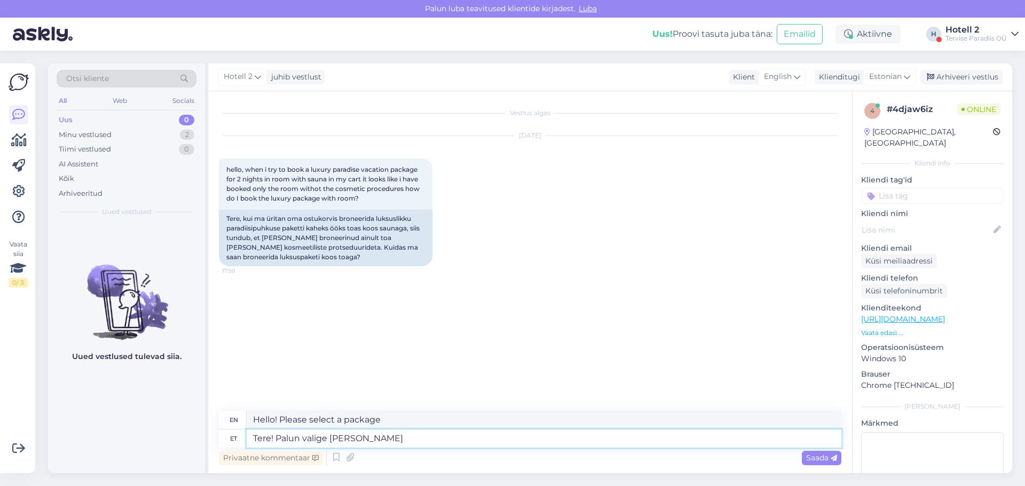
type textarea "Hello! Please select a package and"
type textarea "Tere! Palun valige [PERSON_NAME] bronee"
type textarea "Hello! Please select a package and book."
type textarea "Tere! Palun valige [PERSON_NAME] broneerige see."
type textarea "Hello! Please select a package and book it."
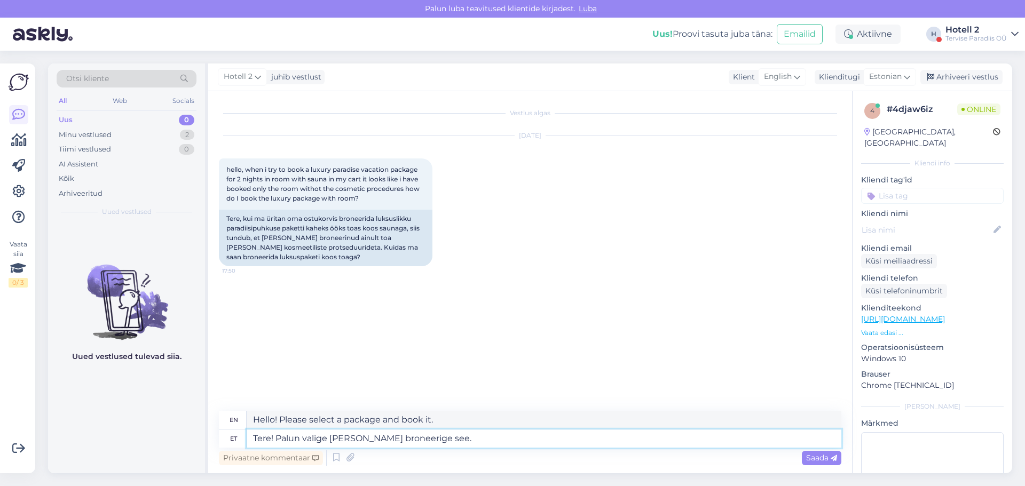
click at [331, 442] on textarea "Tere! Palun valige [PERSON_NAME] broneerige see." at bounding box center [544, 439] width 595 height 18
type textarea "Tere! Palun valige sobiv [PERSON_NAME] broneerige see."
type textarea "Hello! Please select the appropriate package and book it."
click at [478, 436] on textarea "Tere! Palun valige sobiv [PERSON_NAME] broneerige see." at bounding box center [544, 439] width 595 height 18
type textarea "Tere! Palun valige sobiv [PERSON_NAME] broneerige see. Hiljem s"
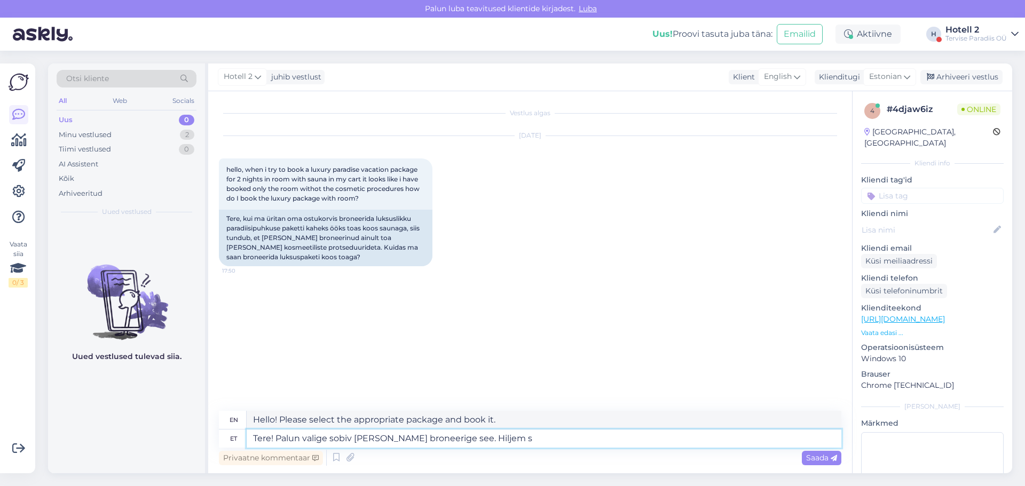
type textarea "Hello! Please select the appropriate package and book it. Later"
type textarea "Tere! Palun valige sobiv [PERSON_NAME] broneerige see. Hiljem spaa o"
type textarea "Hello! Please select the appropriate package and book it. Later spa"
type textarea "Tere! Palun valige sobiv [PERSON_NAME] broneerige see. Hiljem spaa osakonnaga"
type textarea "Hello! Please select the appropriate package and book it. Later with the spa de…"
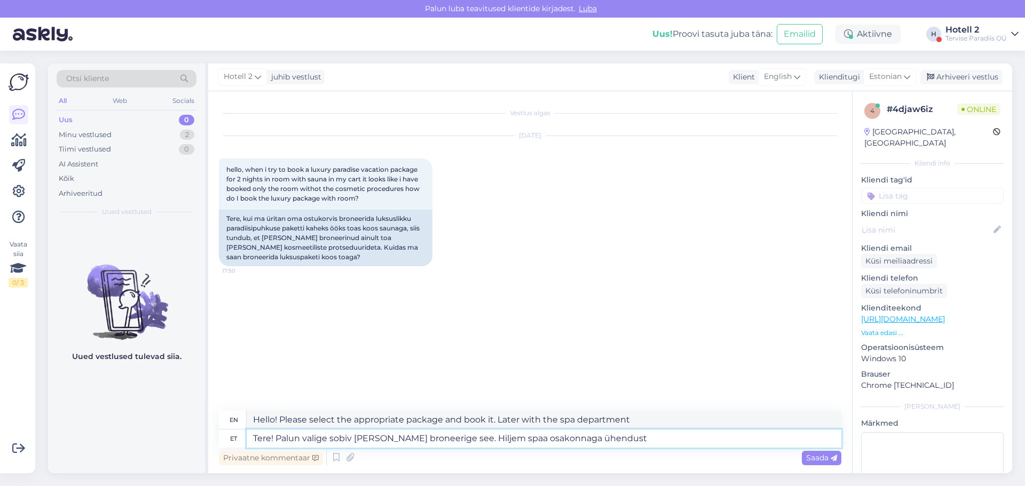
type textarea "Tere! Palun valige sobiv [PERSON_NAME] broneerige see. Hiljem spaa osakonnaga ü…"
type textarea "Hello! Please select the appropriate package and book it. Later contact the spa…"
type textarea "Tere! Palun valige sobiv [PERSON_NAME] broneerige see. Hiljem spaa osakonnaga ü…"
type textarea "Hello! Please select the appropriate package and book it. Later, by contacting …"
type textarea "Tere! Palun valige sobiv [PERSON_NAME] broneerige see. Hiljem spaa osakonnaga ü…"
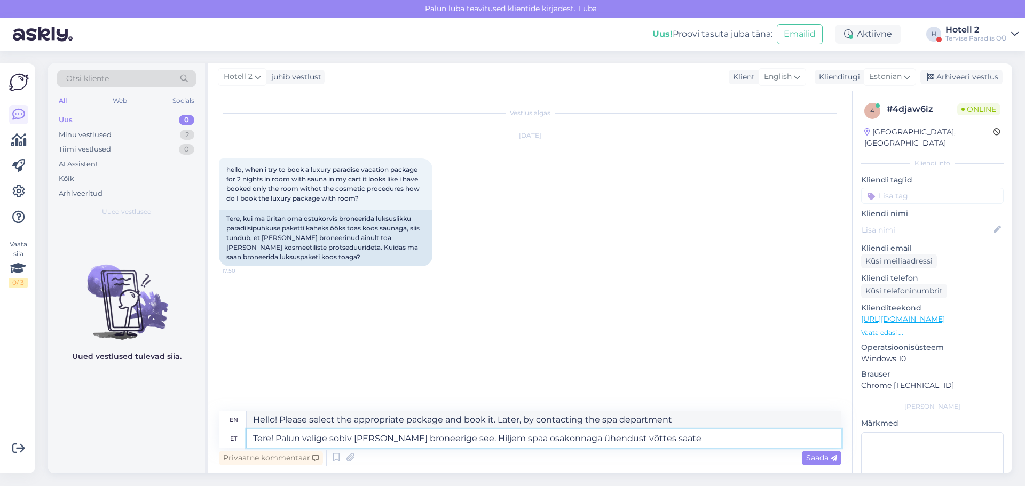
type textarea "Hello! Please select the appropriate package and book it. Later, by contacting …"
type textarea "Tere! Palun valige sobiv [PERSON_NAME] broneerige see. Hiljem spaa osakonnaga ü…"
type textarea "Hello! Please select the appropriate package and book it. You can contact the s…"
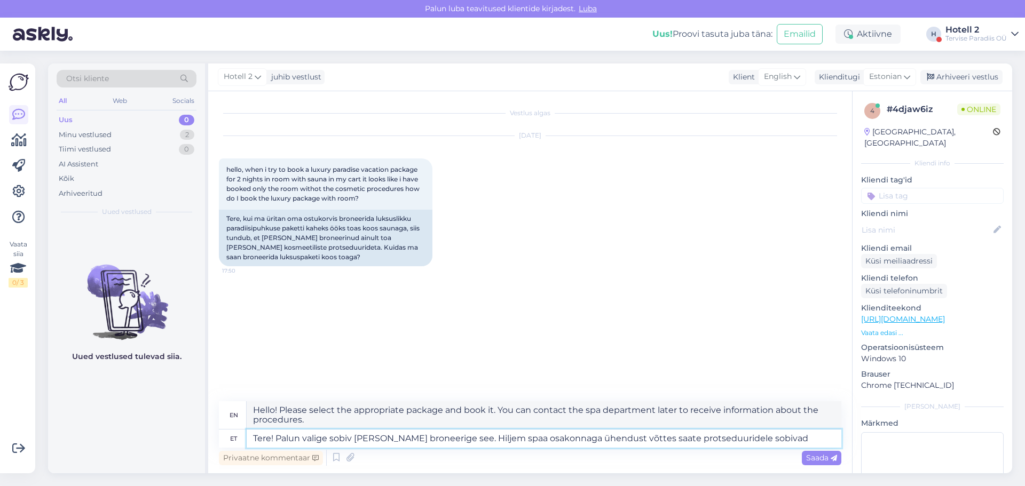
type textarea "Tere! Palun valige sobiv [PERSON_NAME] broneerige see. Hiljem spaa osakonnaga ü…"
type textarea "Hello! Please select the appropriate package and book it. You will receive the …"
type textarea "Tere! Palun valige sobiv [PERSON_NAME] broneerige see. Hiljem spaa osakonnaga ü…"
type textarea "Hello! Please select the appropriate package and book it. You will receive the …"
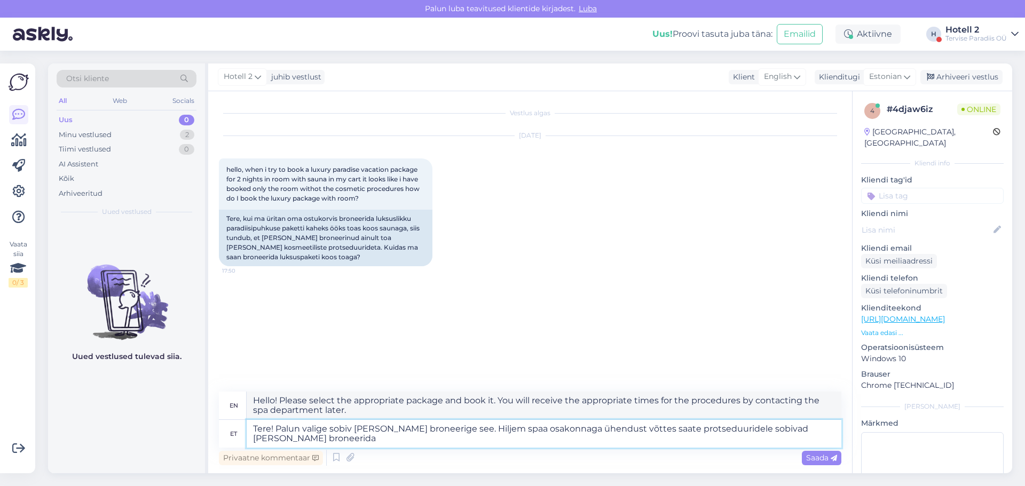
type textarea "Tere! Palun valige sobiv [PERSON_NAME] broneerige see. Hiljem spaa osakonnaga ü…"
type textarea "Hello! Please select the appropriate package and book it. You can later contact…"
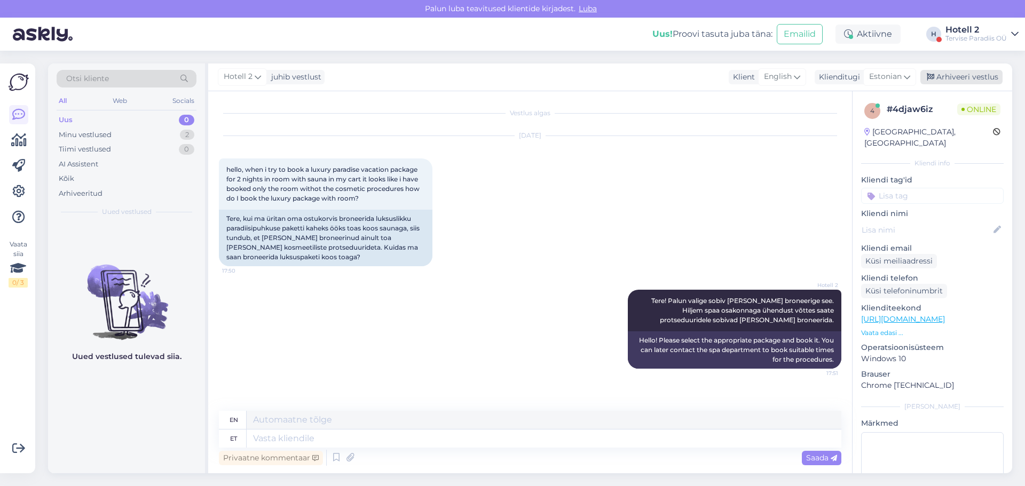
click at [943, 73] on div "Arhiveeri vestlus" at bounding box center [961, 77] width 82 height 14
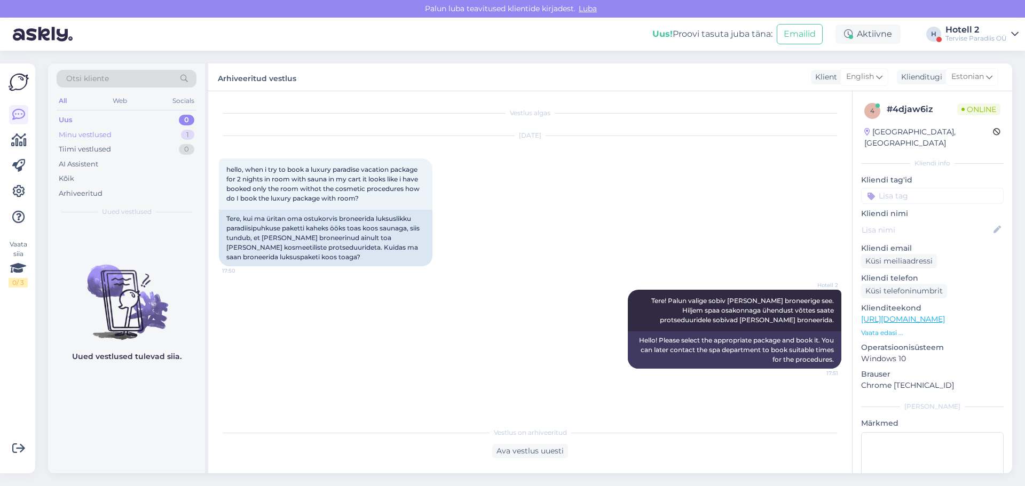
click at [176, 133] on div "Minu vestlused 1" at bounding box center [127, 135] width 140 height 15
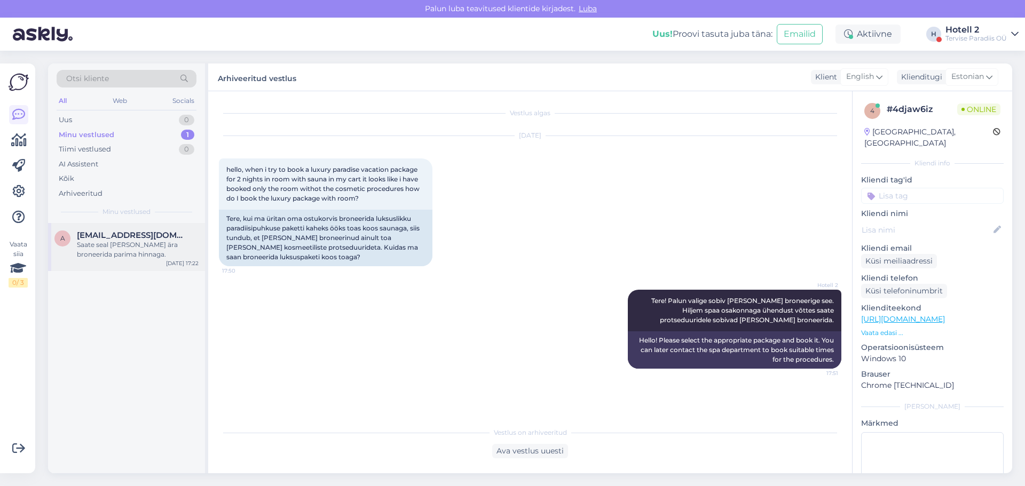
click at [135, 255] on div "Saate seal [PERSON_NAME] ära broneerida parima hinnaga." at bounding box center [138, 249] width 122 height 19
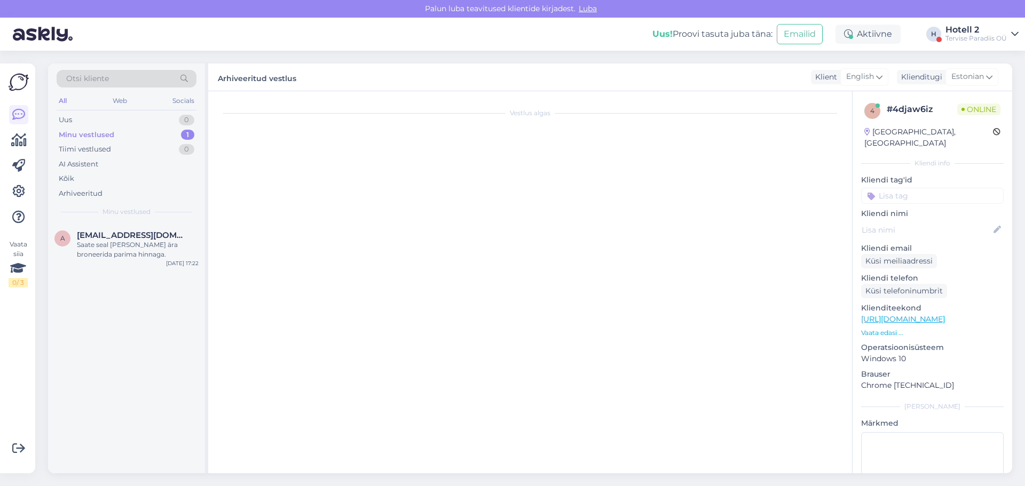
scroll to position [9, 0]
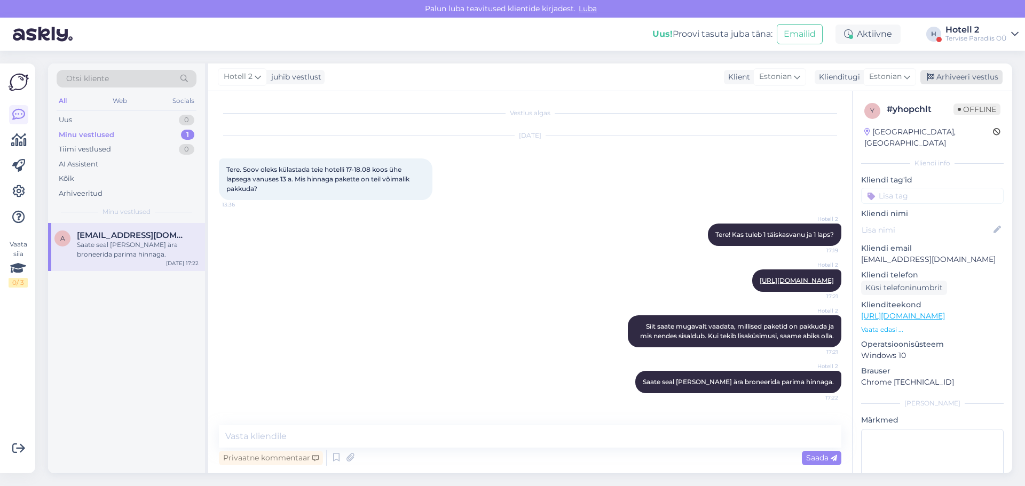
click at [957, 74] on div "Arhiveeri vestlus" at bounding box center [961, 77] width 82 height 14
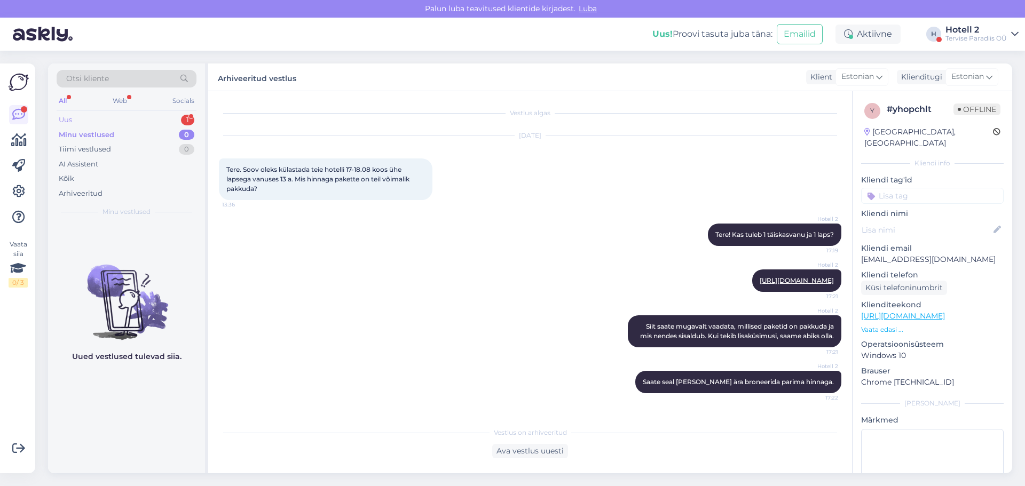
click at [124, 113] on div "Uus 1" at bounding box center [127, 120] width 140 height 15
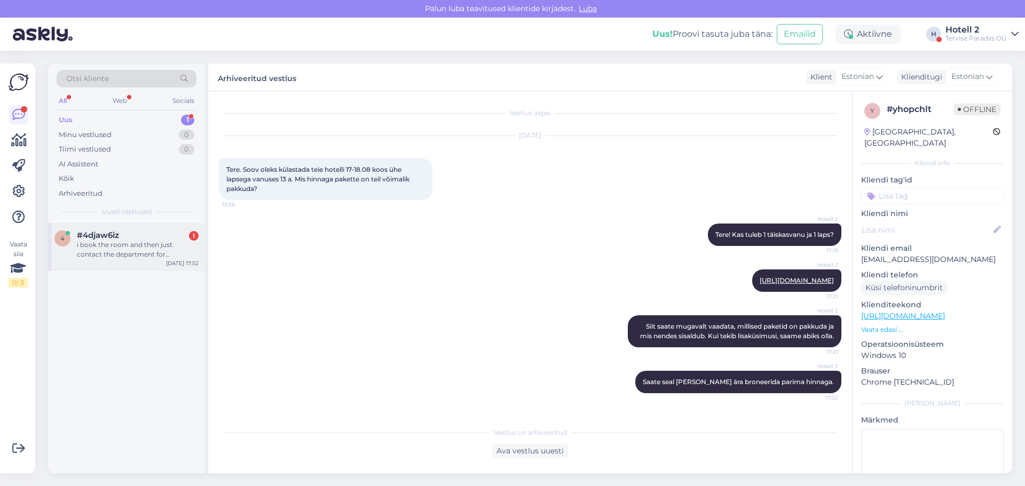
click at [117, 248] on div "i book the room and then just contact the department for procedures time in tho…" at bounding box center [138, 249] width 122 height 19
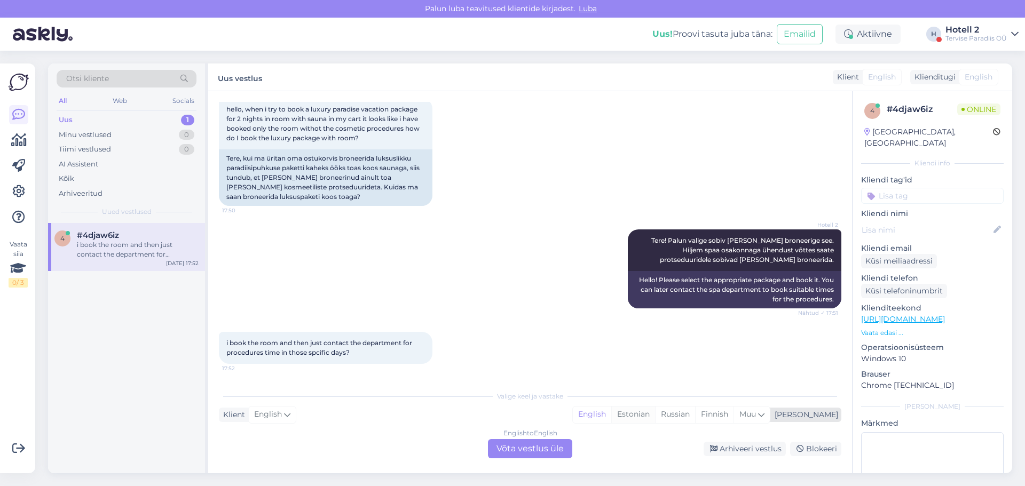
click at [655, 414] on div "Estonian" at bounding box center [633, 415] width 44 height 16
click at [542, 445] on div "English to Estonian Võta vestlus üle" at bounding box center [530, 448] width 84 height 19
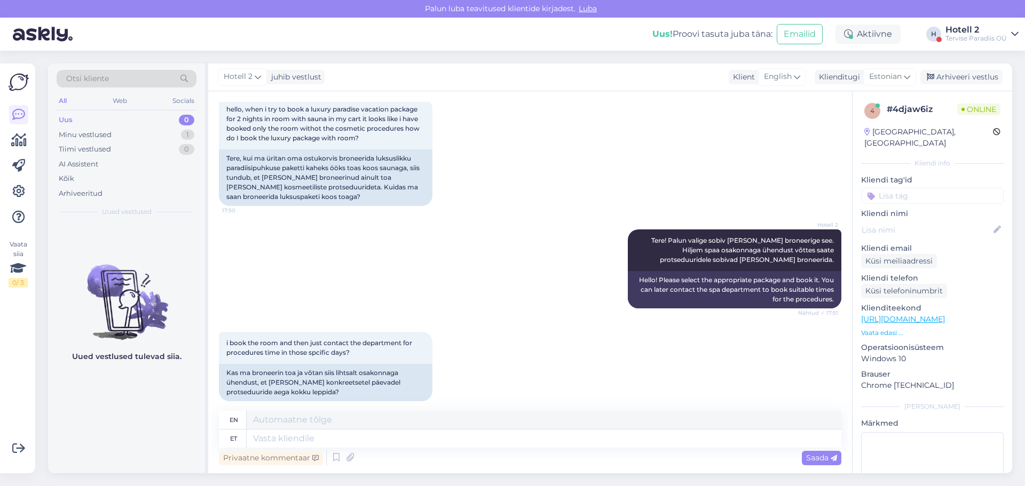
scroll to position [72, 0]
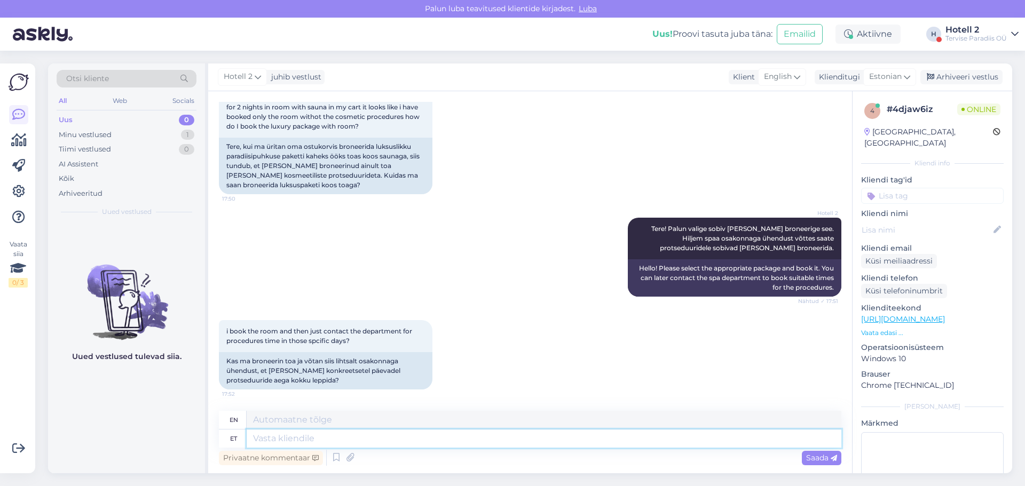
click at [297, 437] on textarea at bounding box center [544, 439] width 595 height 18
type textarea "Jah,"
type textarea "Yes,"
type textarea "Jah, broneerige"
type textarea "Yes, book."
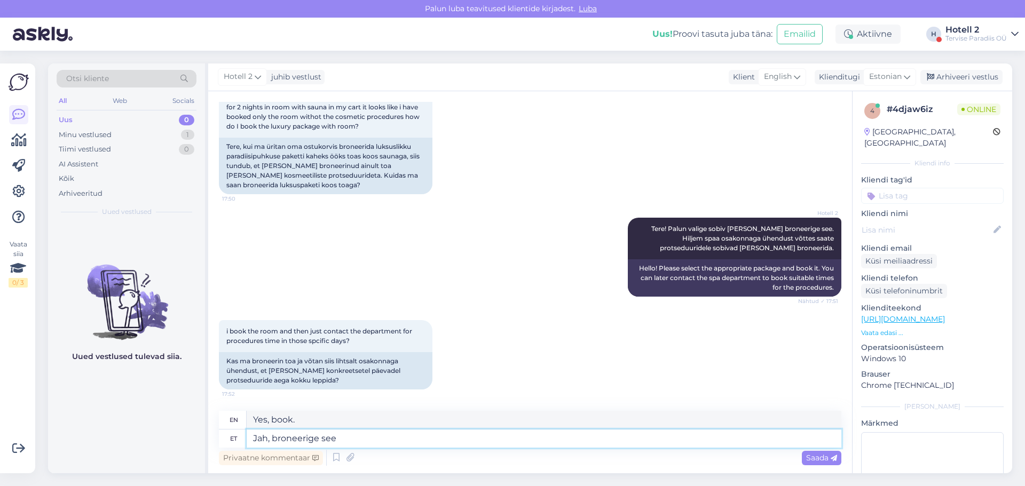
type textarea "Jah, broneerige see p"
type textarea "Yes, book it."
type textarea "Jah, broneerige see pakett, m"
type textarea "Yes, book this package,"
type textarea "Jah, broneerige see pakett, milli"
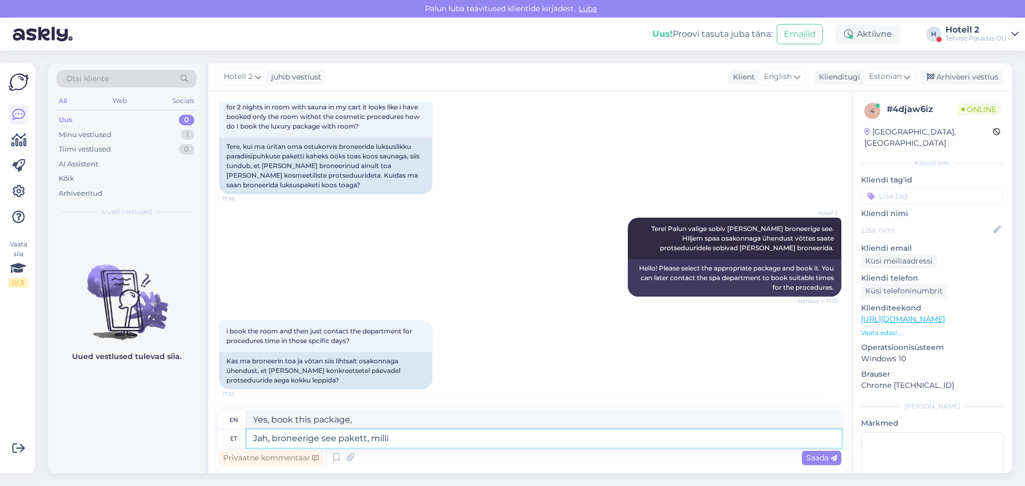
type textarea "Yes, book this package, milli"
type textarea "Jah, broneerige see pakett, millist s"
type textarea "Yes, book this package, which one?"
type textarea "Jah, broneerige see pakett, millist soovite"
type textarea "Yes, book the package you want."
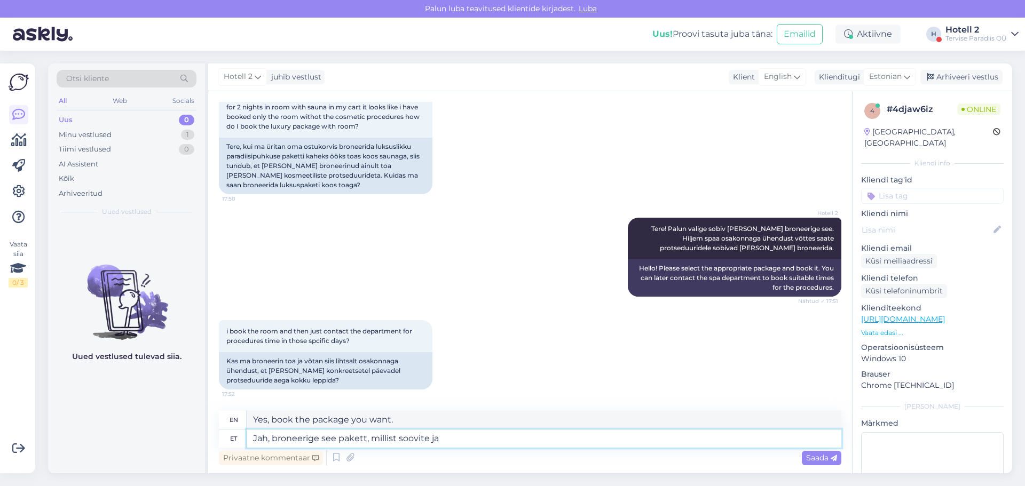
type textarea "Jah, broneerige see pakett, millist soovite ja h"
type textarea "Yes, book the package you want and"
type textarea "Jah, broneerige see pakett, millist soovite ja siis kirjutage e-ma"
type textarea "Yes, book the package you want and later"
type textarea "Jah, broneerige see pakett, millist soovite ja siis kirjutage e-mail"
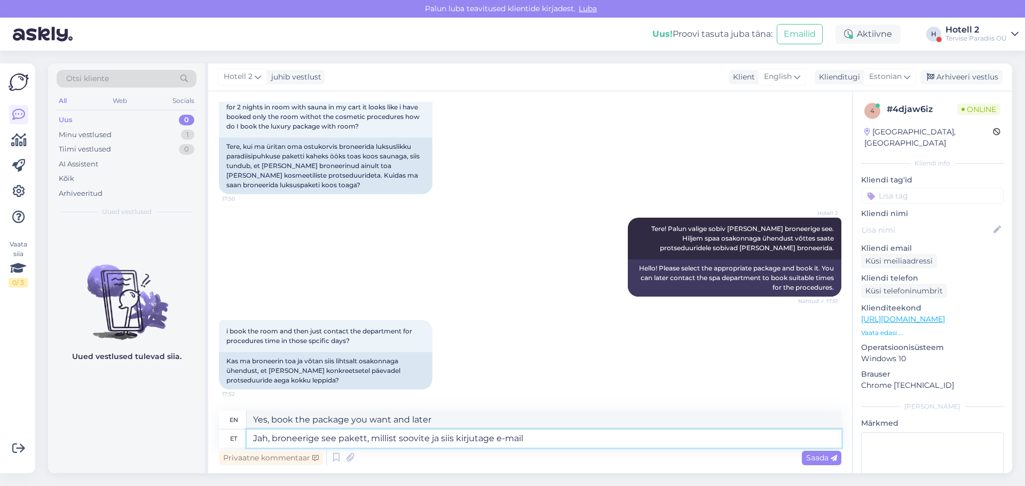
type textarea "Yes, book the package you want and then write an e-mail."
type textarea "Jah, broneerige see pakett, millist soovite ja siis kirjutage e-mail medic@"
type textarea "Yes, book the package you want and then write an e-mail to medic"
type textarea "Jah, broneerige see pakett, millist soovite ja siis kirjutage e-mail medic@s"
type textarea "Yes, book the package you want and then write an e-mail to medic@"
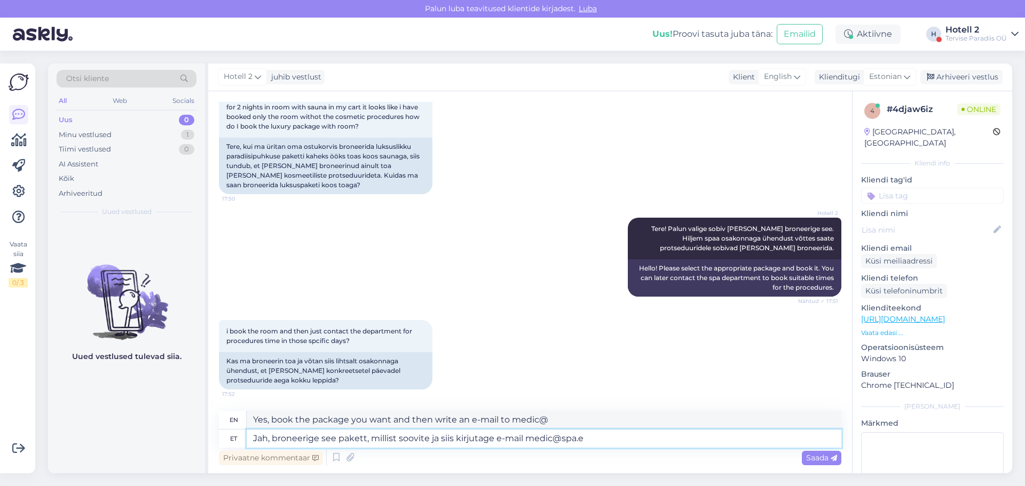
type textarea "Jah, broneerige see pakett, millist soovite ja siis kirjutage e-mail [EMAIL_ADD…"
type textarea "Yes, book the package you want and then write an e-mail [EMAIL_ADDRESS][DOMAIN_…"
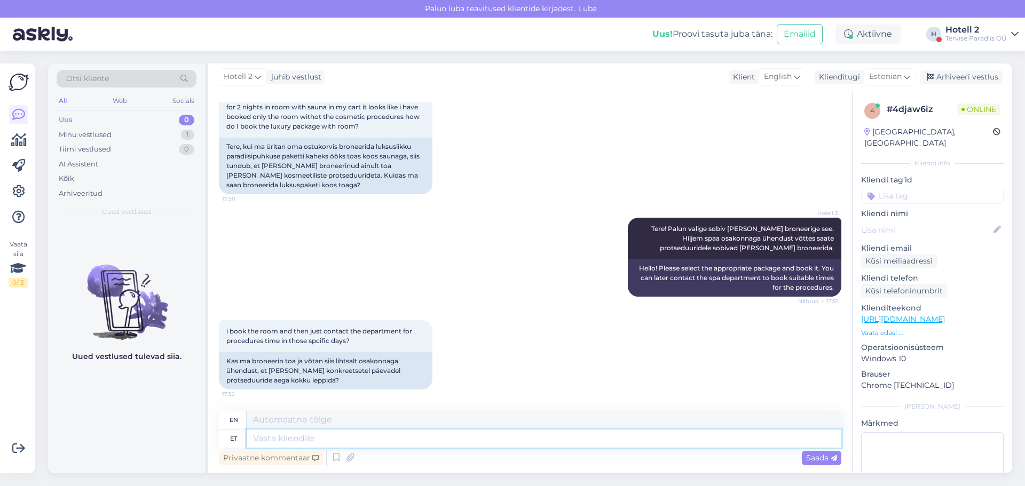
scroll to position [155, 0]
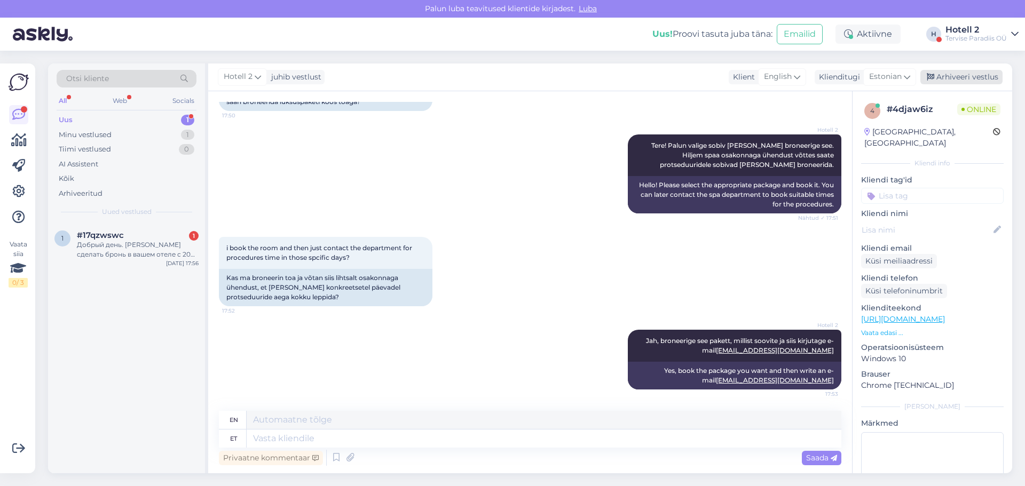
click at [938, 73] on div "Arhiveeri vestlus" at bounding box center [961, 77] width 82 height 14
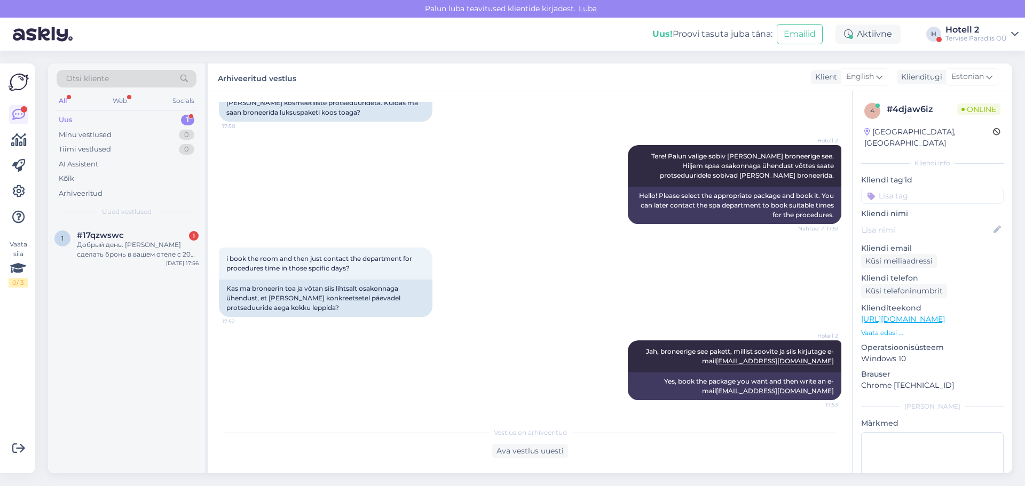
click at [176, 272] on div "1 #17qzwswc 1 Добрый день. [PERSON_NAME] сделать бронь в вашем отеле с 20 по 21…" at bounding box center [126, 348] width 157 height 250
click at [172, 259] on div "Добрый день. [PERSON_NAME] сделать бронь в вашем отеле с 20 по 21 августа. Нашл…" at bounding box center [138, 249] width 122 height 19
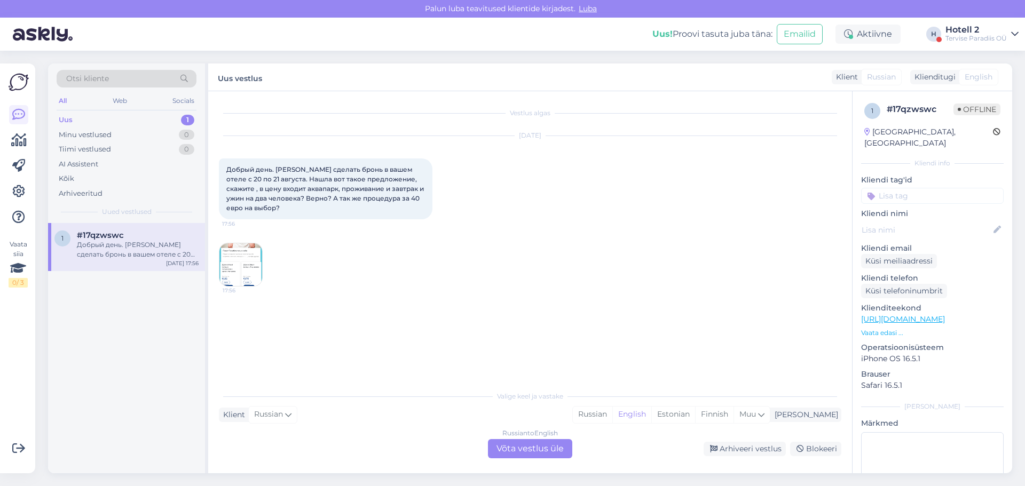
scroll to position [0, 0]
click at [695, 413] on div "Estonian" at bounding box center [673, 415] width 44 height 16
click at [510, 447] on div "Russian to Estonian Võta vestlus üle" at bounding box center [530, 448] width 84 height 19
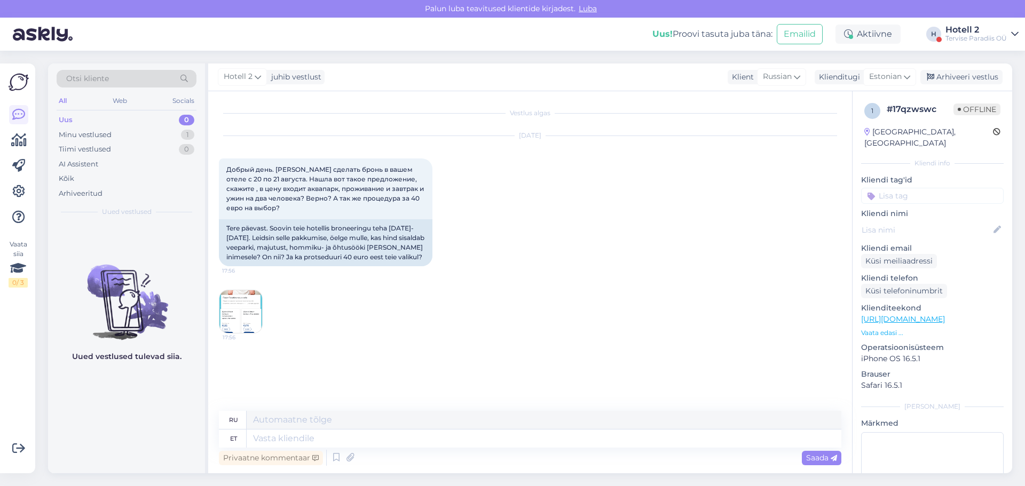
click at [231, 325] on img at bounding box center [240, 311] width 43 height 43
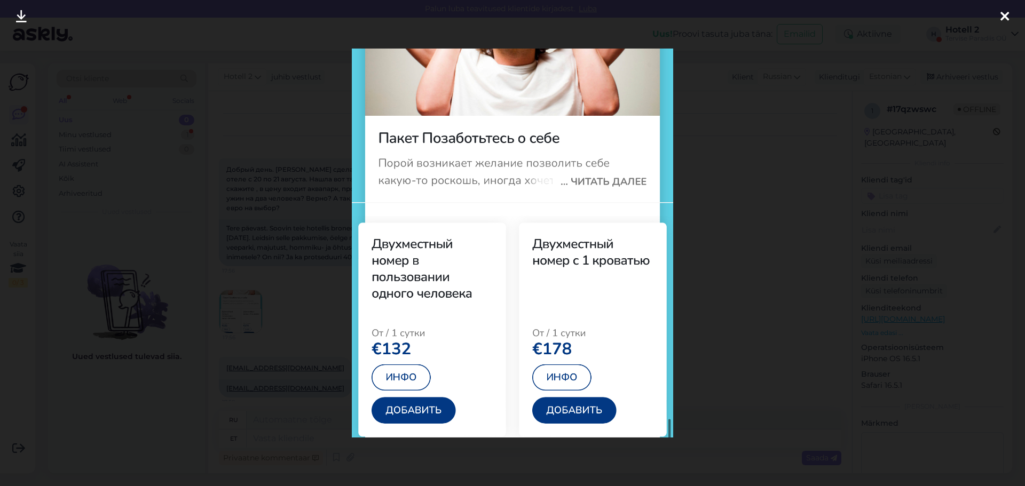
scroll to position [18, 0]
click at [993, 14] on div at bounding box center [512, 243] width 1025 height 486
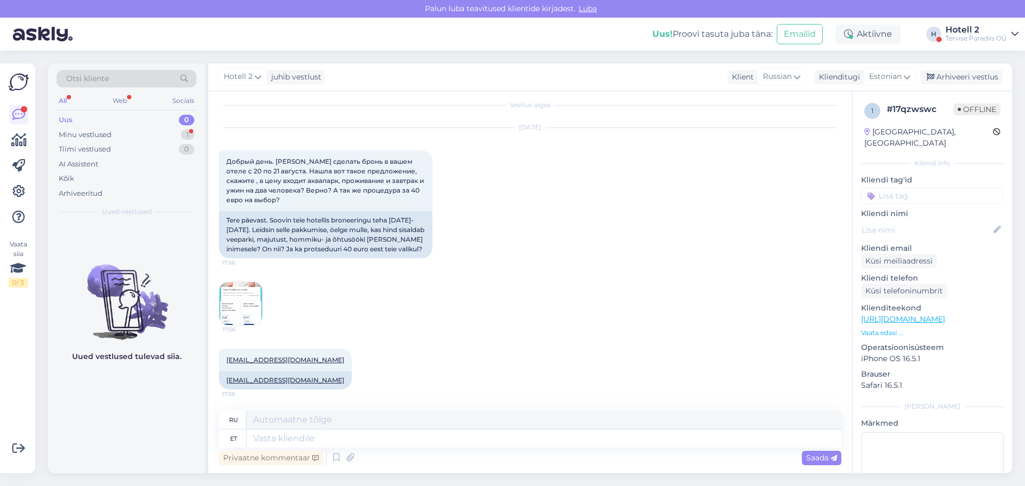
click at [227, 289] on img at bounding box center [240, 303] width 43 height 43
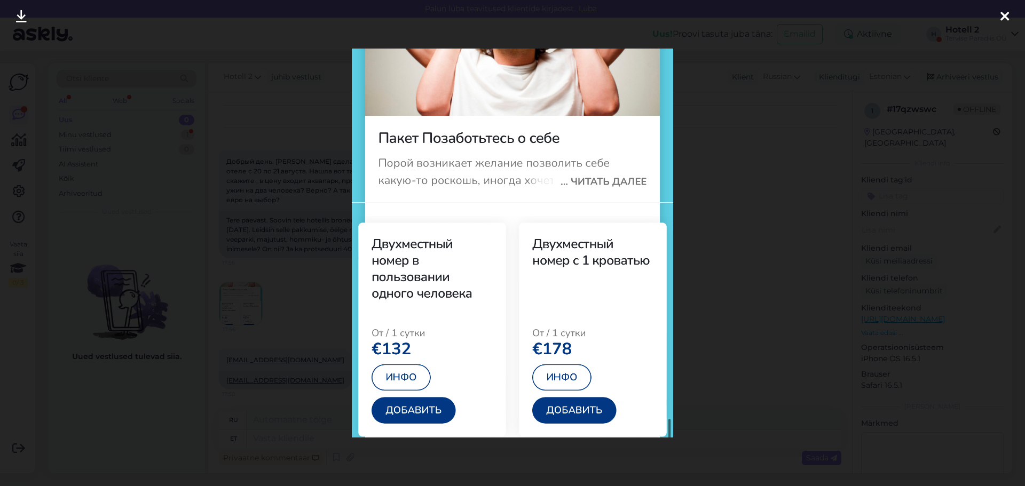
drag, startPoint x: 1006, startPoint y: 17, endPoint x: 885, endPoint y: 99, distance: 146.5
click at [1006, 18] on icon at bounding box center [1005, 17] width 9 height 14
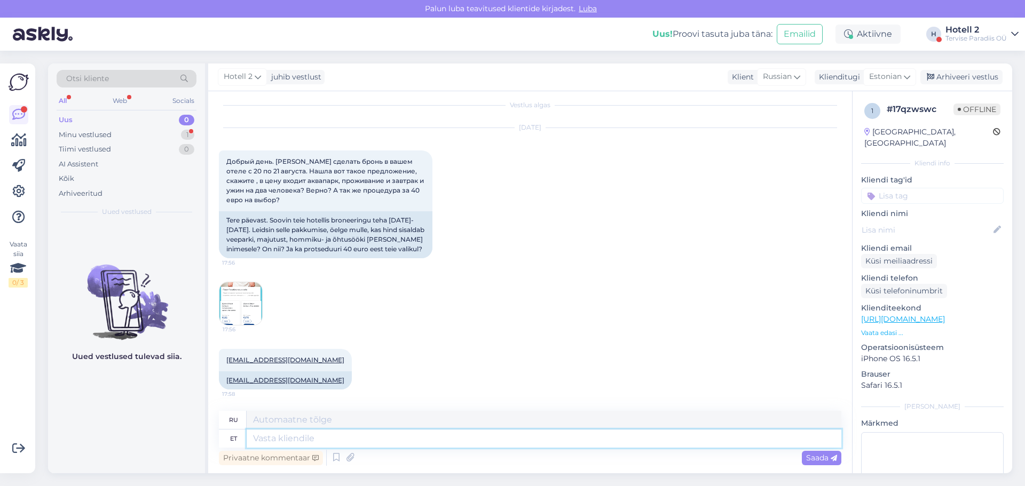
click at [274, 437] on textarea at bounding box center [544, 439] width 595 height 18
type textarea "Tere!"
type textarea "Привет!"
type textarea "Tere"
type textarea "Привет"
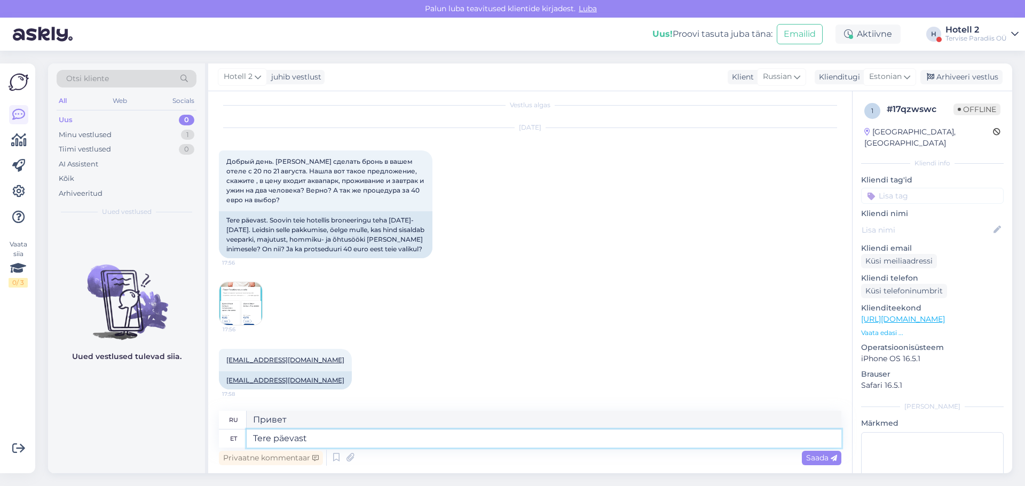
type textarea "Tere päevast!"
type textarea "Добрый день!"
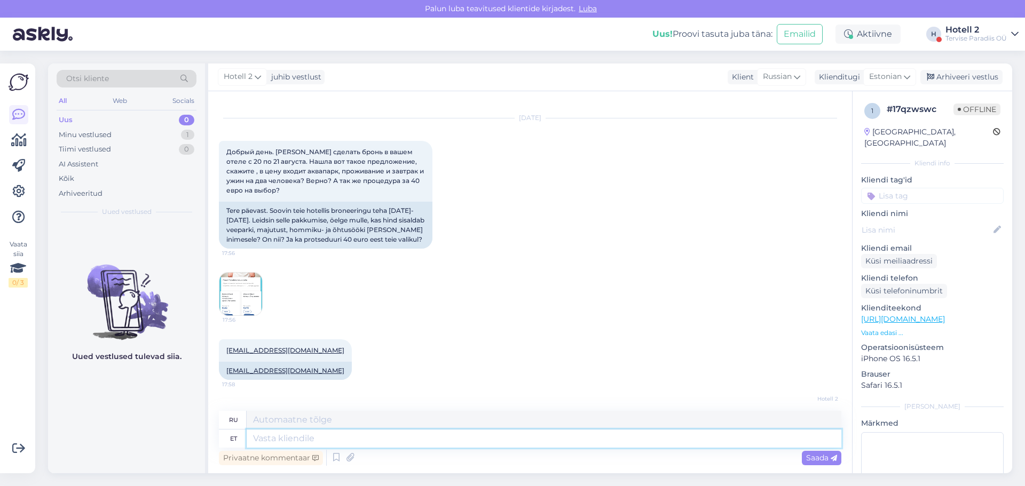
scroll to position [82, 0]
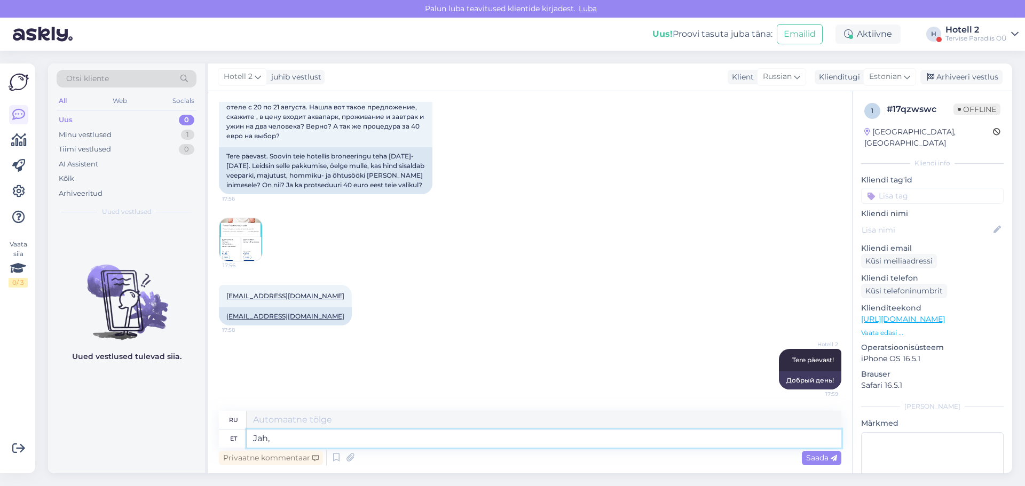
type textarea "Jah,"
type textarea "Да,"
type textarea "Jah, kõik o"
type textarea "Да, все"
type textarea "Jah, kõik on"
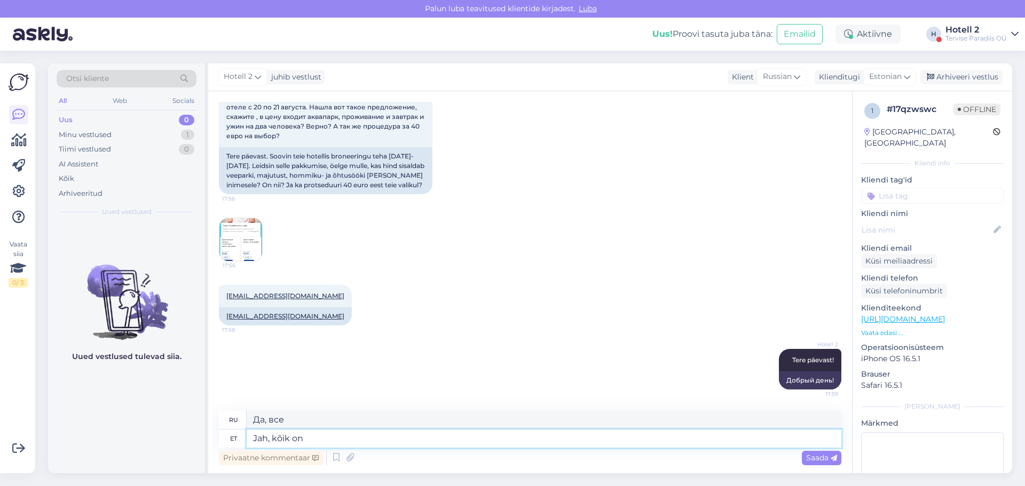
type textarea "Да, все есть"
type textarea "[DEMOGRAPHIC_DATA], kõik on õige."
type textarea "Да, все верно."
type textarea "[DEMOGRAPHIC_DATA], kõik on õige. Lihtsalt v"
type textarea "Да, всё правильно. Просто"
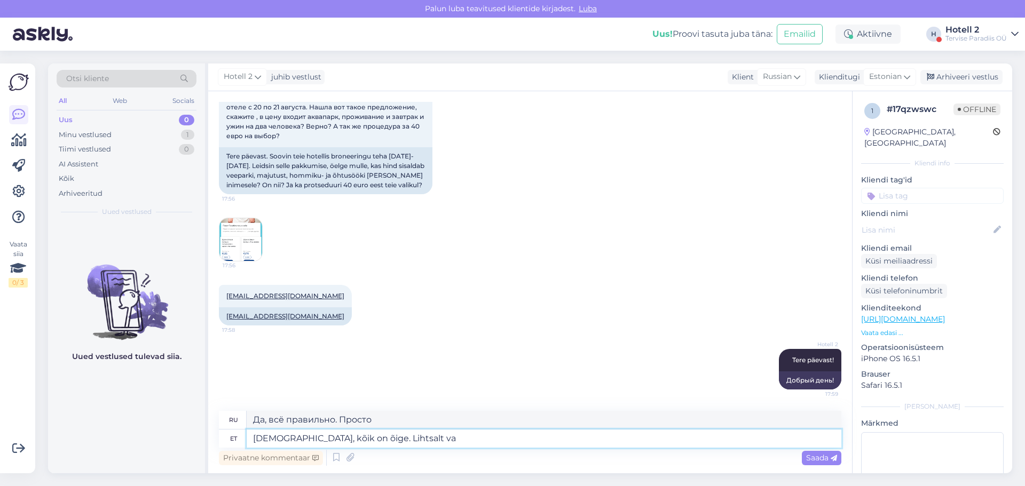
type textarea "[DEMOGRAPHIC_DATA], kõik on õige. Lihtsalt val"
type textarea "Да, всё правильно. Просто ва"
type textarea "[DEMOGRAPHIC_DATA], kõik on õige. Lihtsalt valige"
type textarea "Да, всё верно. Просто выберите"
type textarea "[DEMOGRAPHIC_DATA], kõik on õige. Lihtsalt valige kahe ini"
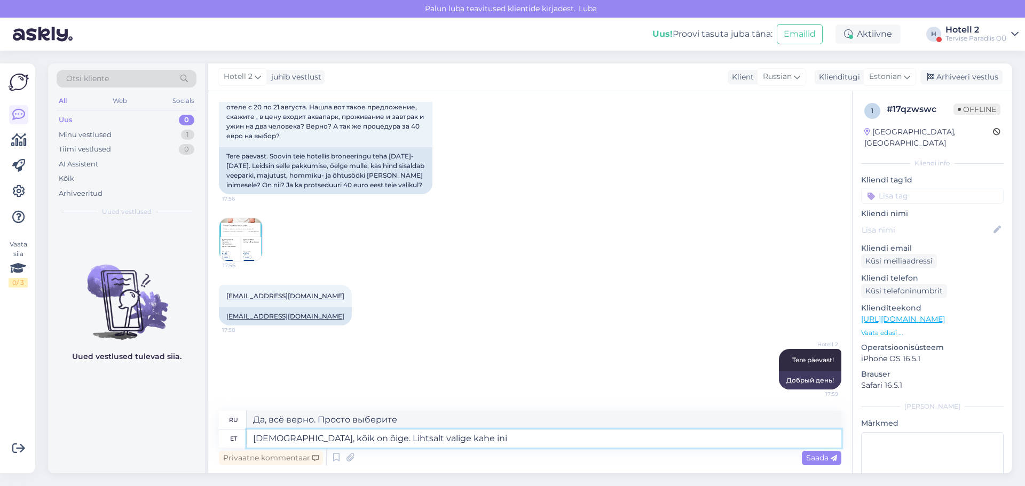
type textarea "Да, всё верно. Просто выбирай между двумя вариантами."
type textarea "[DEMOGRAPHIC_DATA], kõik on õige. Lihtsalt valige kahe inimese hi"
type textarea "Да, всё верно. Просто выберите двух человек."
type textarea "[DEMOGRAPHIC_DATA], kõik on õige. Lihtsalt valige kahe inimese hind, mi"
type textarea "Да, всё верно. Просто выберите цену на двоих."
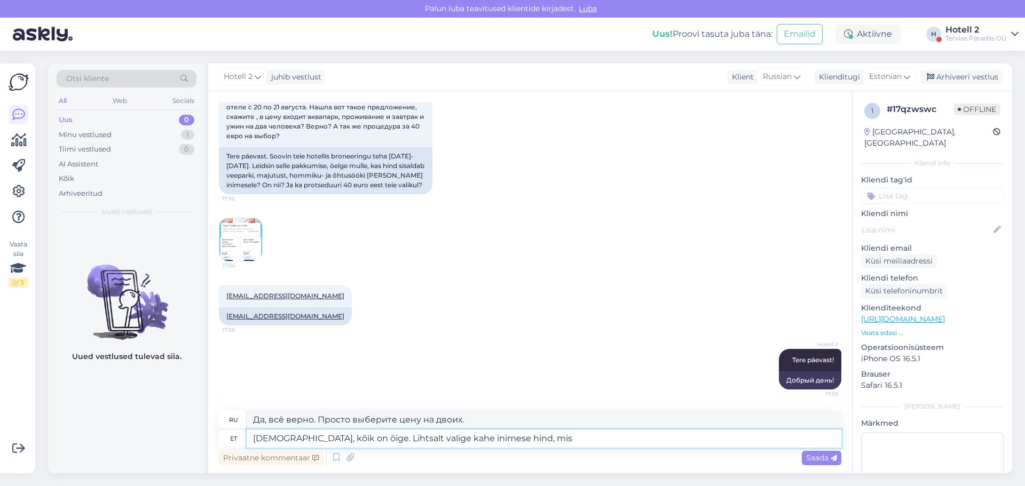
type textarea "[DEMOGRAPHIC_DATA], kõik on õige. Lihtsalt valige kahe inimese hind, mis o"
type textarea "Да, всё верно. Просто выберите цену на двоих, которая..."
type textarea "[DEMOGRAPHIC_DATA], kõik on õige. Lihtsalt valige kahe inimese hind, mis on s"
type textarea "Да, всё верно. Просто выберите цену на двоих, которая составляет"
type textarea "[DEMOGRAPHIC_DATA], kõik on õige. Lihtsalt valige kahe inimese hind, mis on see"
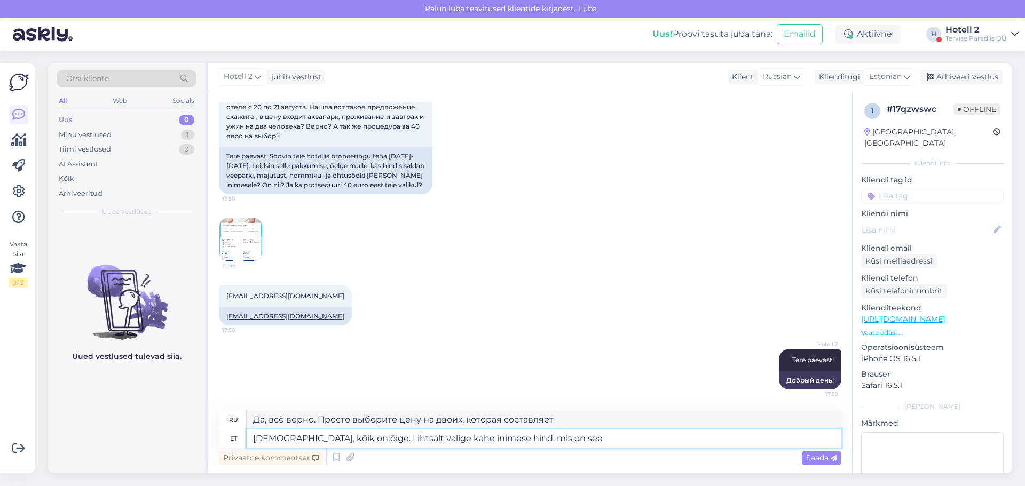
type textarea "Да, всё верно. Просто выберите цену на двоих. Какая она?"
type textarea "[DEMOGRAPHIC_DATA], kõik on õige. Lihtsalt valige kahe inimese hind, mis on see"
click at [240, 235] on img at bounding box center [240, 239] width 43 height 43
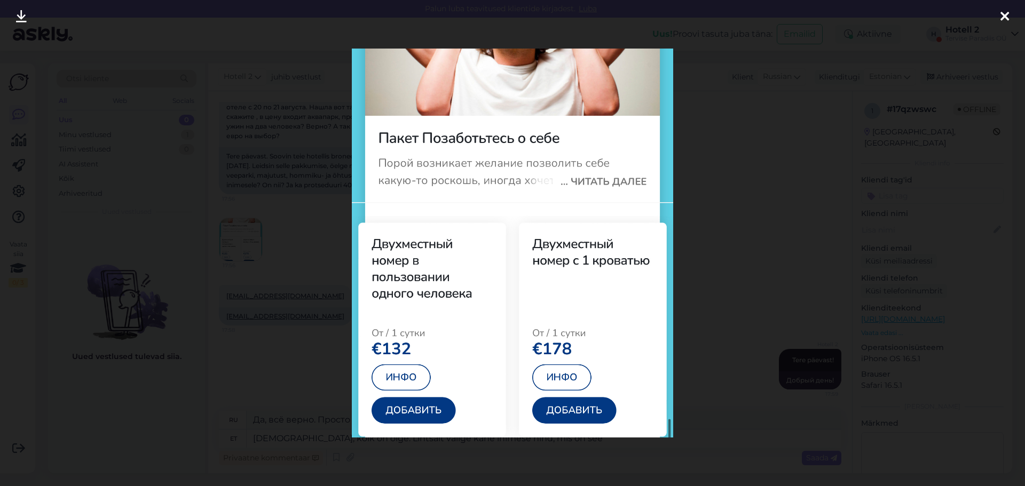
type textarea "Да, всё верно. Просто выберите цену на двоих, какая она?"
drag, startPoint x: 1001, startPoint y: 15, endPoint x: 631, endPoint y: 268, distance: 447.5
click at [1001, 16] on icon at bounding box center [1005, 17] width 9 height 14
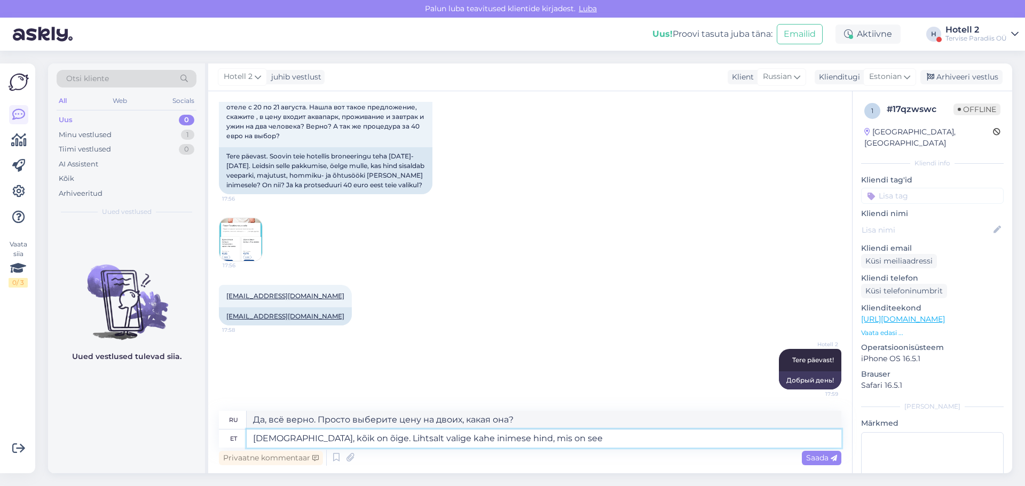
click at [530, 439] on textarea "[DEMOGRAPHIC_DATA], kõik on õige. Lihtsalt valige kahe inimese hind, mis on see" at bounding box center [544, 439] width 595 height 18
type textarea "[DEMOGRAPHIC_DATA], kõik on õige. Lihtsalt valige kahe inimese hind, mis on see…"
type textarea "Да, всё верно. Просто выберите цену на двоих — 178 евро."
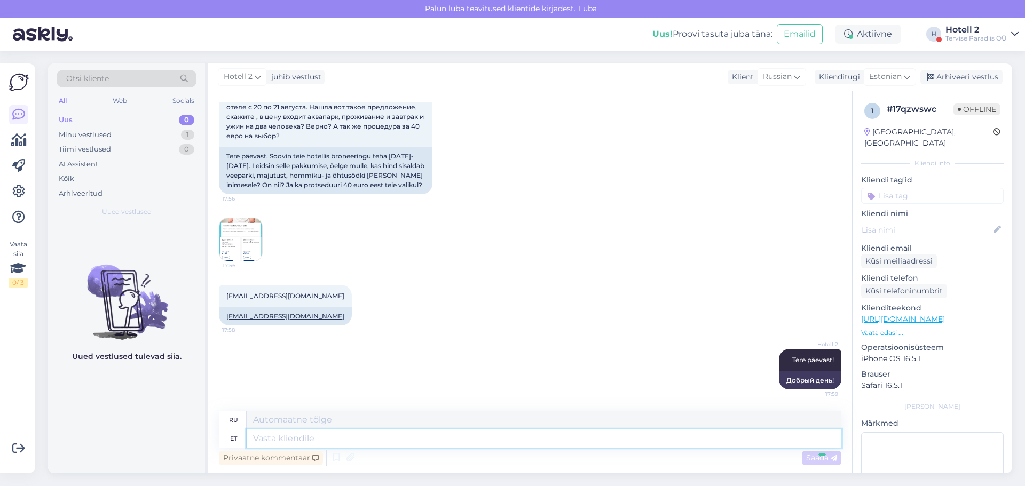
scroll to position [155, 0]
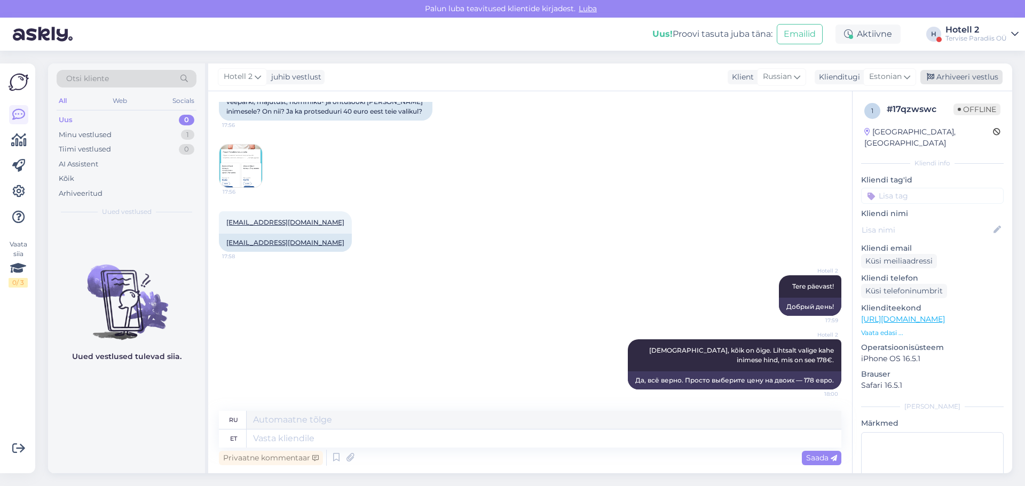
click at [941, 77] on div "Arhiveeri vestlus" at bounding box center [961, 77] width 82 height 14
